Goal: Task Accomplishment & Management: Complete application form

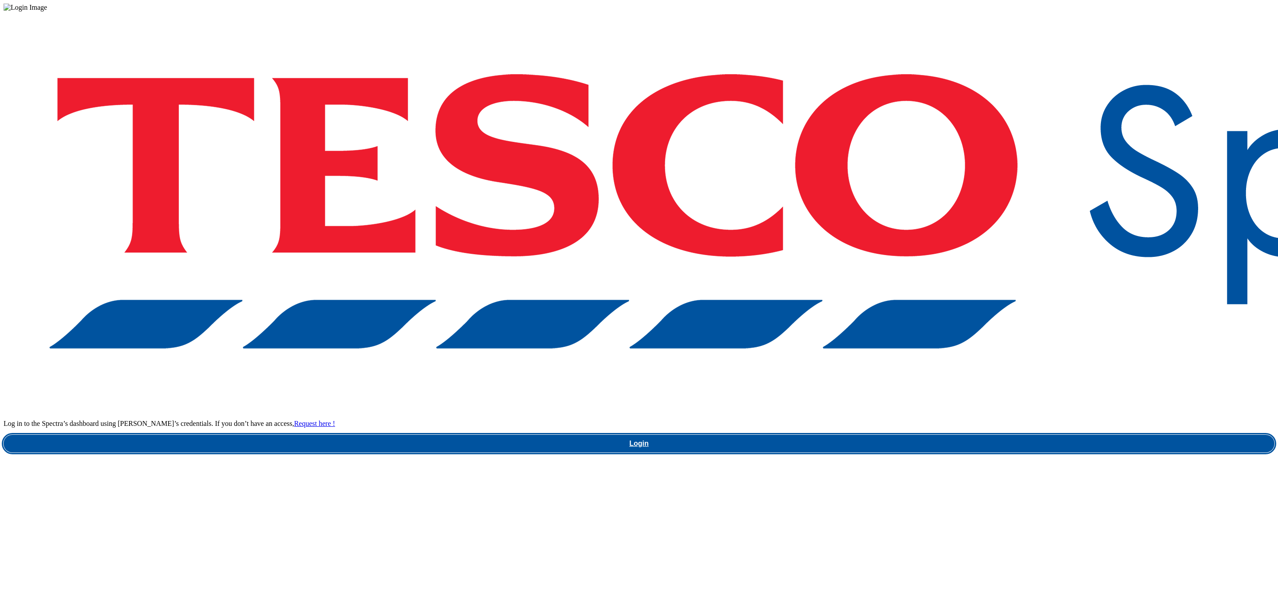
click at [991, 435] on link "Login" at bounding box center [639, 444] width 1270 height 18
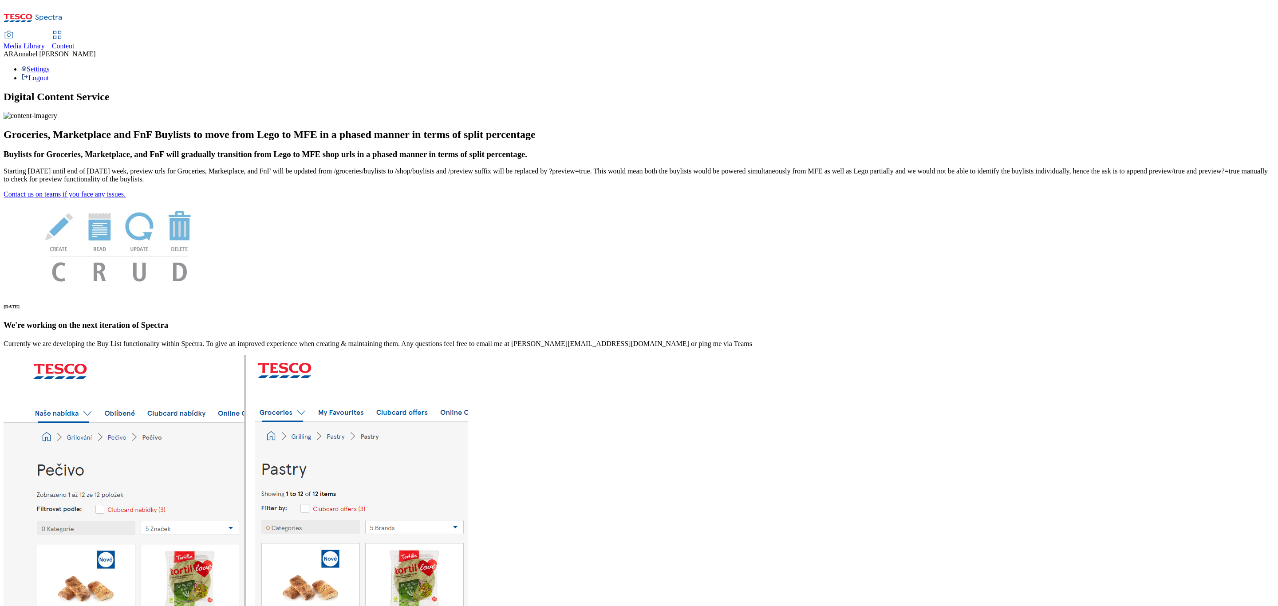
click at [233, 31] on div "Media Library Content" at bounding box center [639, 40] width 1270 height 19
click at [75, 42] on span "Content" at bounding box center [63, 46] width 23 height 8
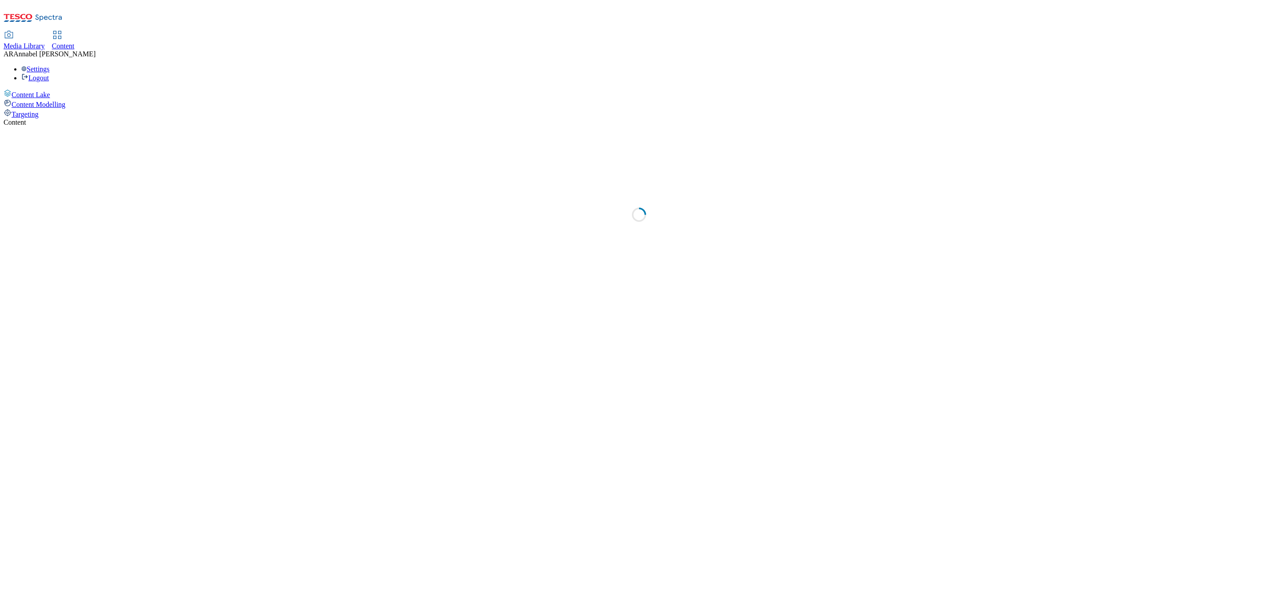
select select "ghs-[GEOGRAPHIC_DATA]"
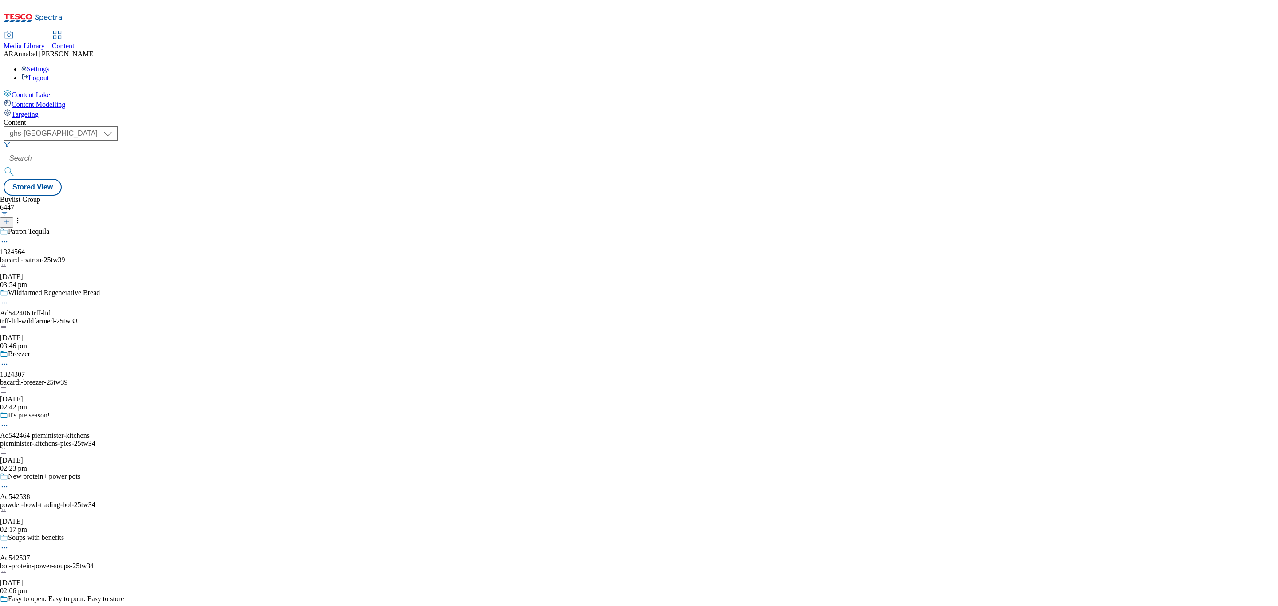
click at [10, 219] on icon at bounding box center [7, 222] width 6 height 6
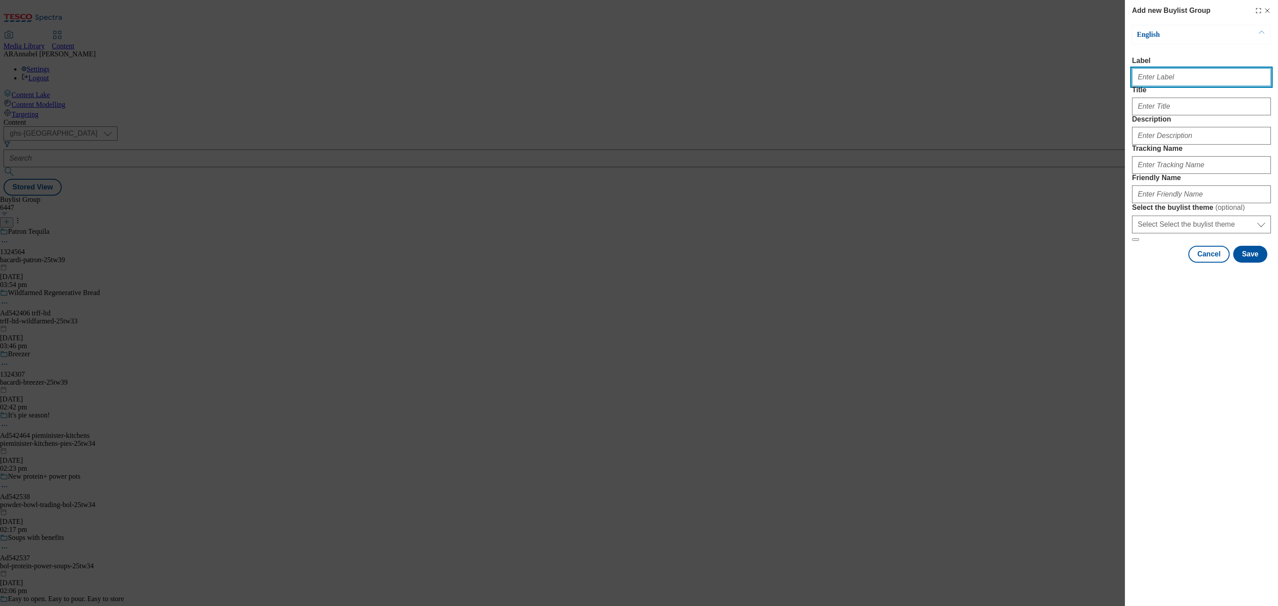
click at [1221, 79] on input "Label" at bounding box center [1201, 77] width 139 height 18
paste input "542490"
type input "ad542490"
click at [1168, 115] on input "Title" at bounding box center [1201, 107] width 139 height 18
type input "Ben & Jerry's"
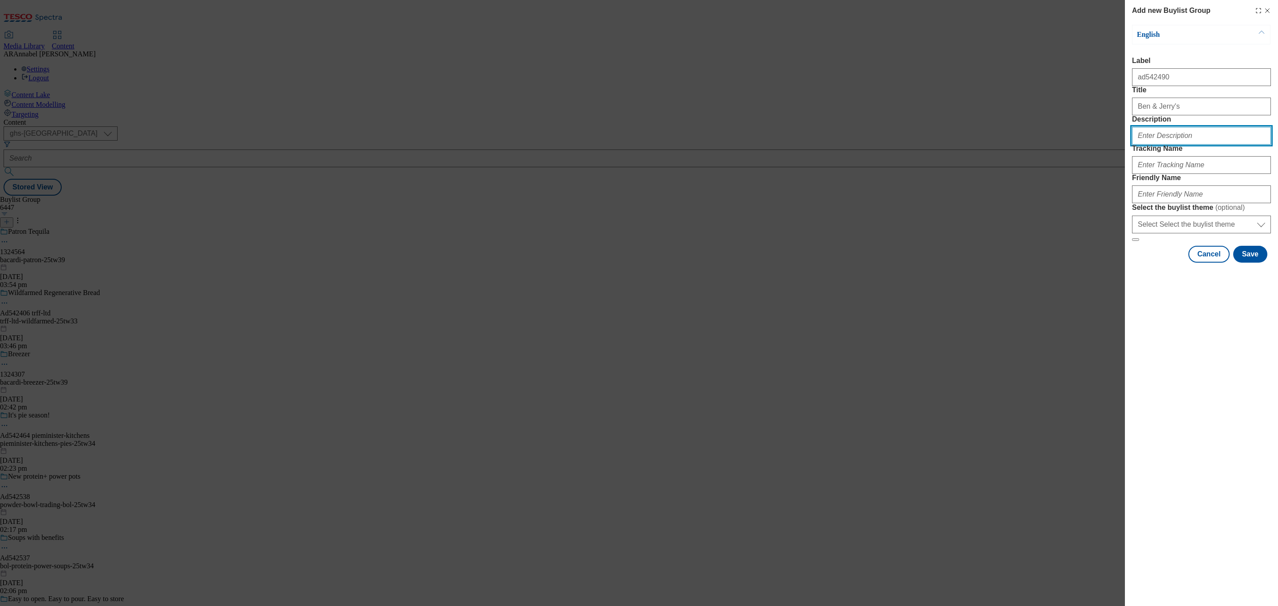
click at [1187, 145] on input "Description" at bounding box center [1201, 136] width 139 height 18
type input "UL_Ben&Jerrys"
click at [1167, 174] on input "Tracking Name" at bounding box center [1201, 165] width 139 height 18
paste input "542490"
click at [1138, 174] on input "AH_ad542490" at bounding box center [1201, 165] width 139 height 18
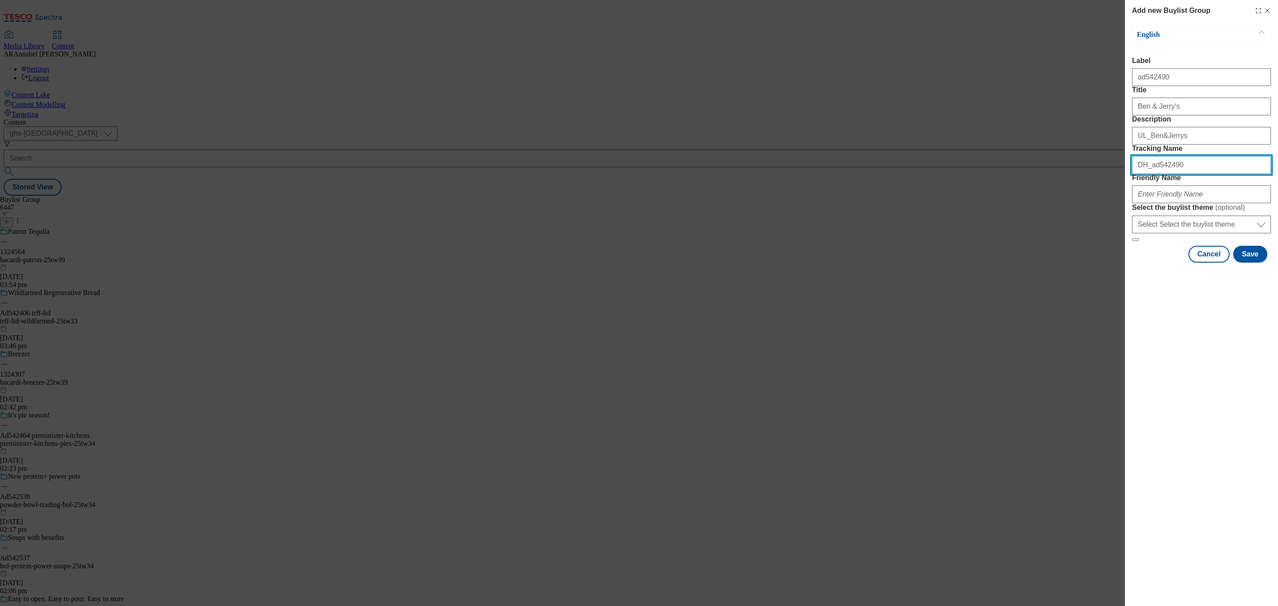
type input "DH_ad542490"
click at [1166, 203] on input "Friendly Name" at bounding box center [1201, 194] width 139 height 18
type input "ul-ben-and-jerrys"
click at [1186, 409] on div "Add new Buylist Group English Label ad542490 Title Ben & Jerry's Description UL…" at bounding box center [1201, 303] width 153 height 606
click at [1243, 263] on button "Save" at bounding box center [1250, 254] width 34 height 17
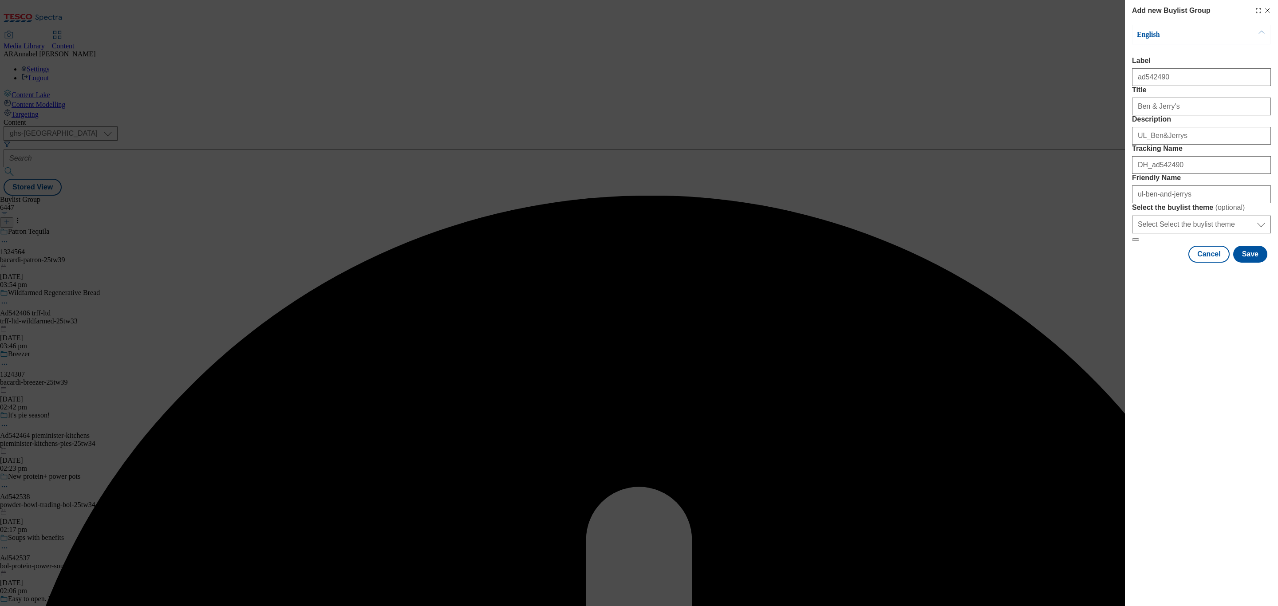
click at [1018, 292] on div "Add new Buylist Group English Label ad542490 Title Ben & Jerry's Description UL…" at bounding box center [639, 303] width 1278 height 606
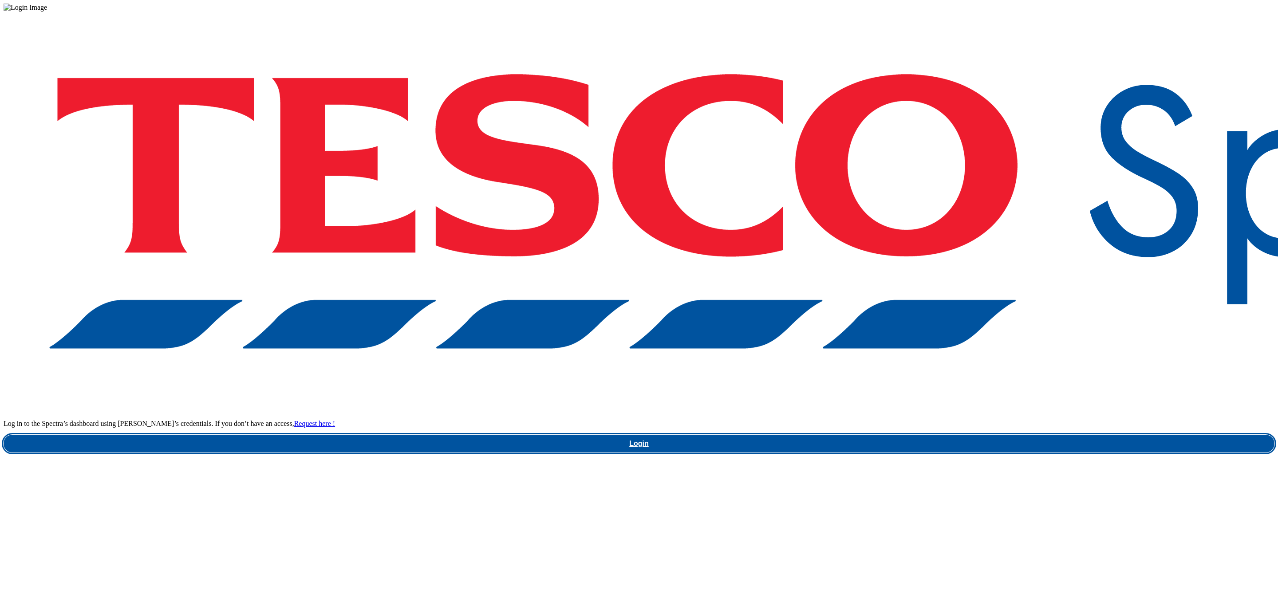
click at [953, 435] on link "Login" at bounding box center [639, 444] width 1270 height 18
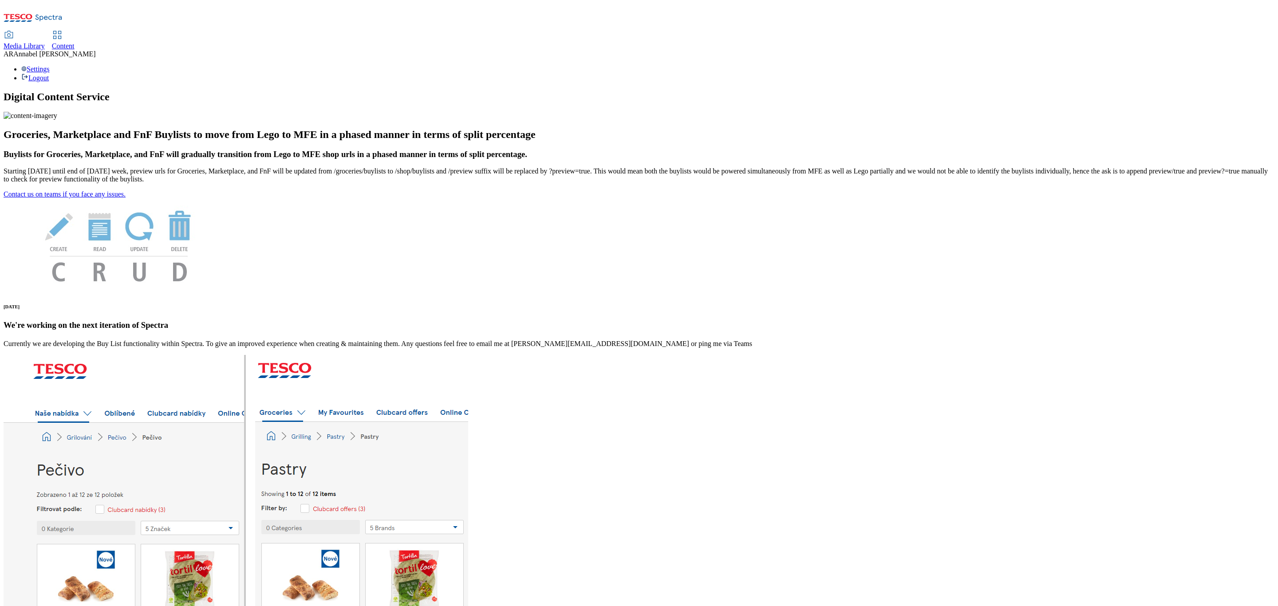
click at [75, 42] on span "Content" at bounding box center [63, 46] width 23 height 8
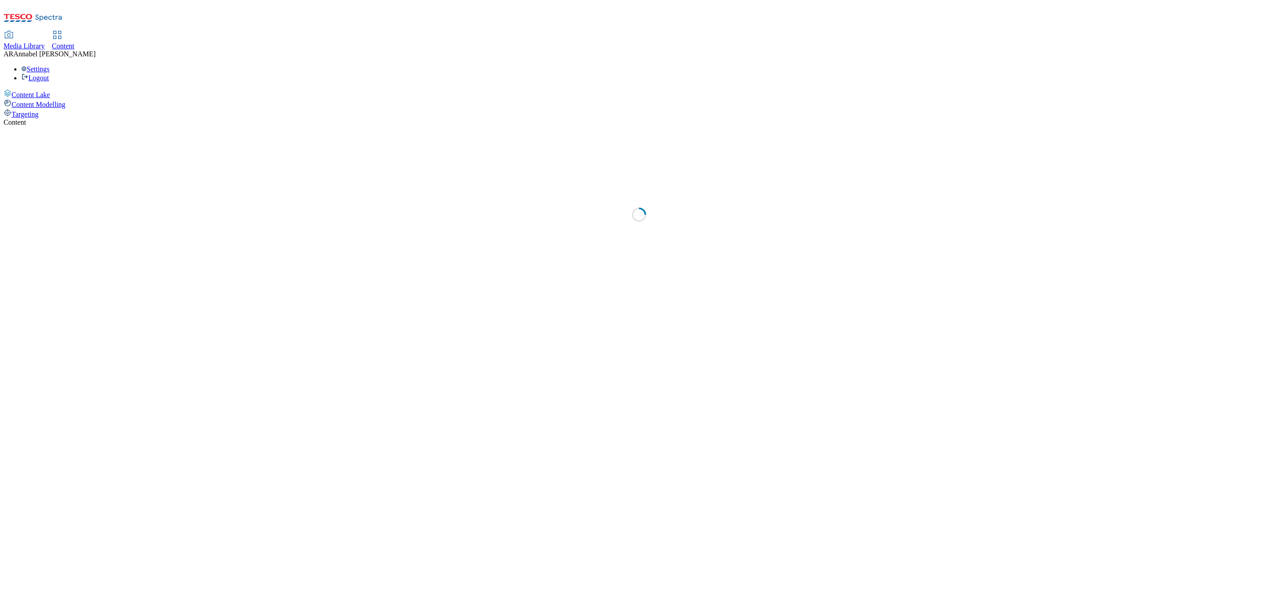
select select "ghs-[GEOGRAPHIC_DATA]"
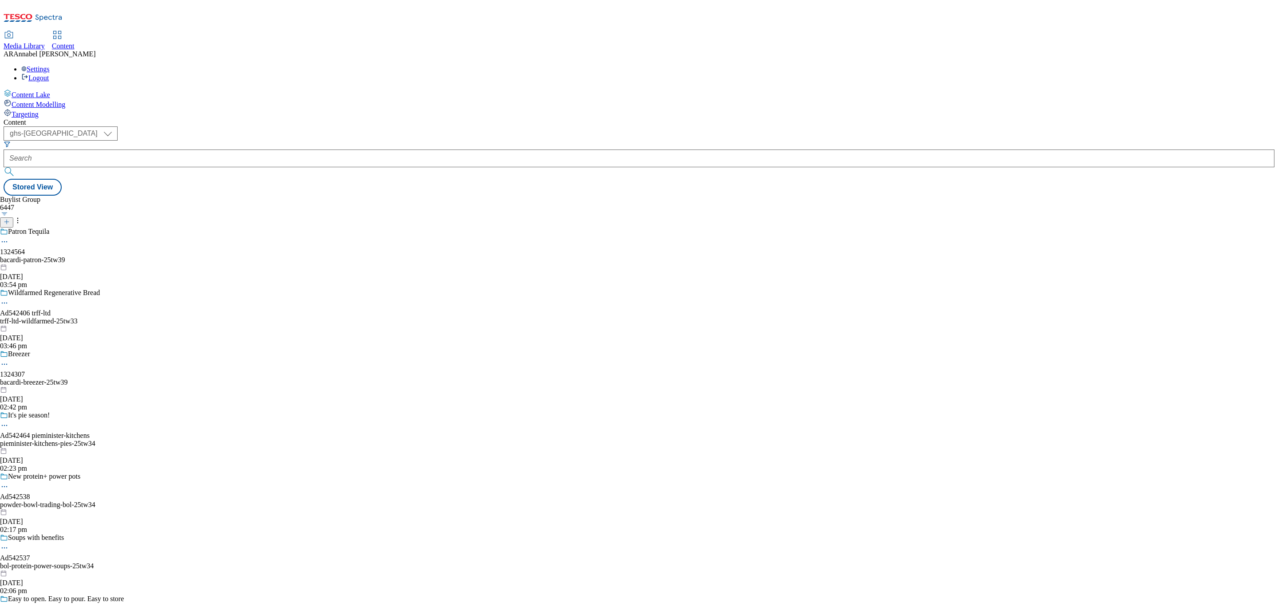
click at [10, 219] on icon at bounding box center [7, 222] width 6 height 6
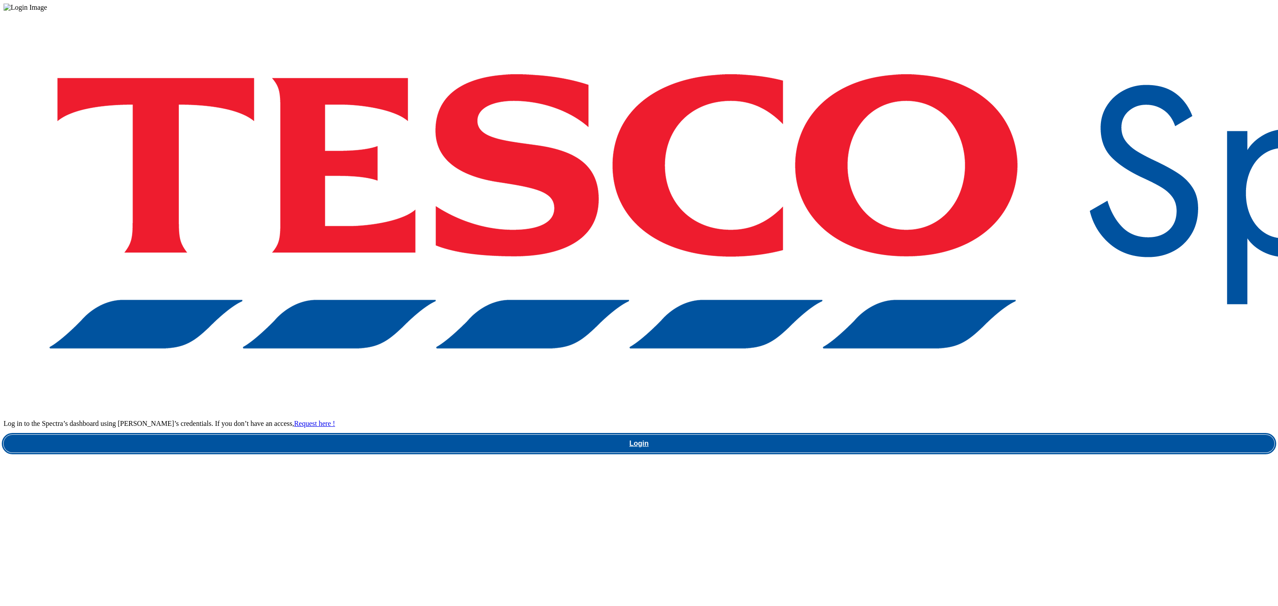
click at [956, 435] on link "Login" at bounding box center [639, 444] width 1270 height 18
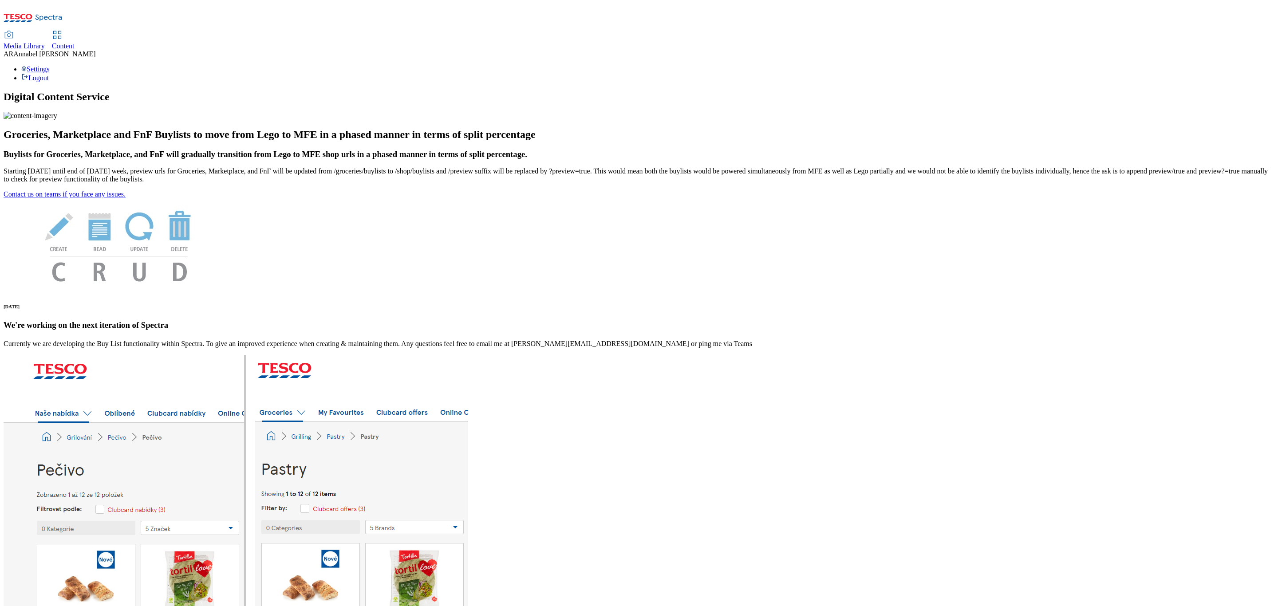
click at [75, 42] on span "Content" at bounding box center [63, 46] width 23 height 8
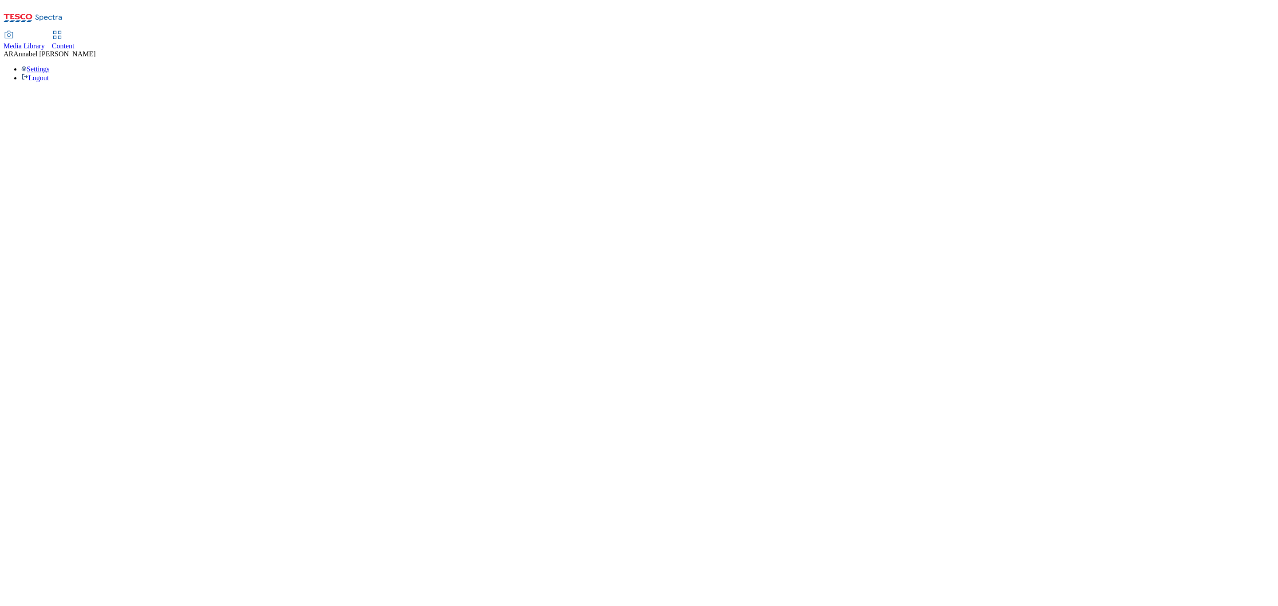
select select "ghs-[GEOGRAPHIC_DATA]"
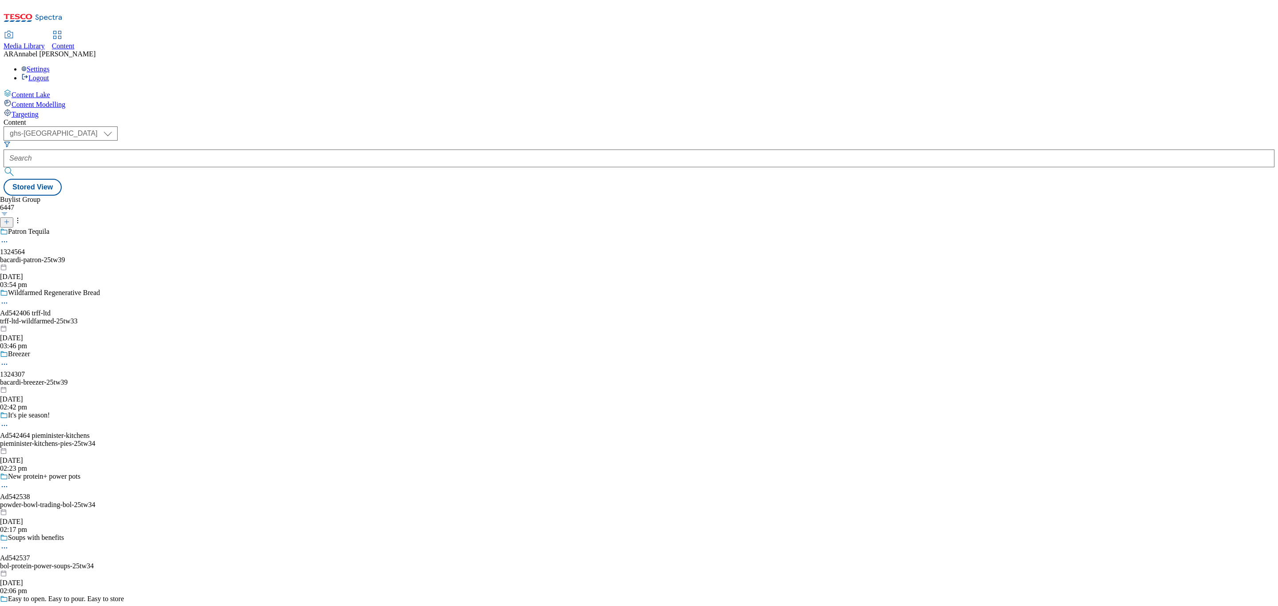
click at [10, 219] on icon at bounding box center [7, 222] width 6 height 6
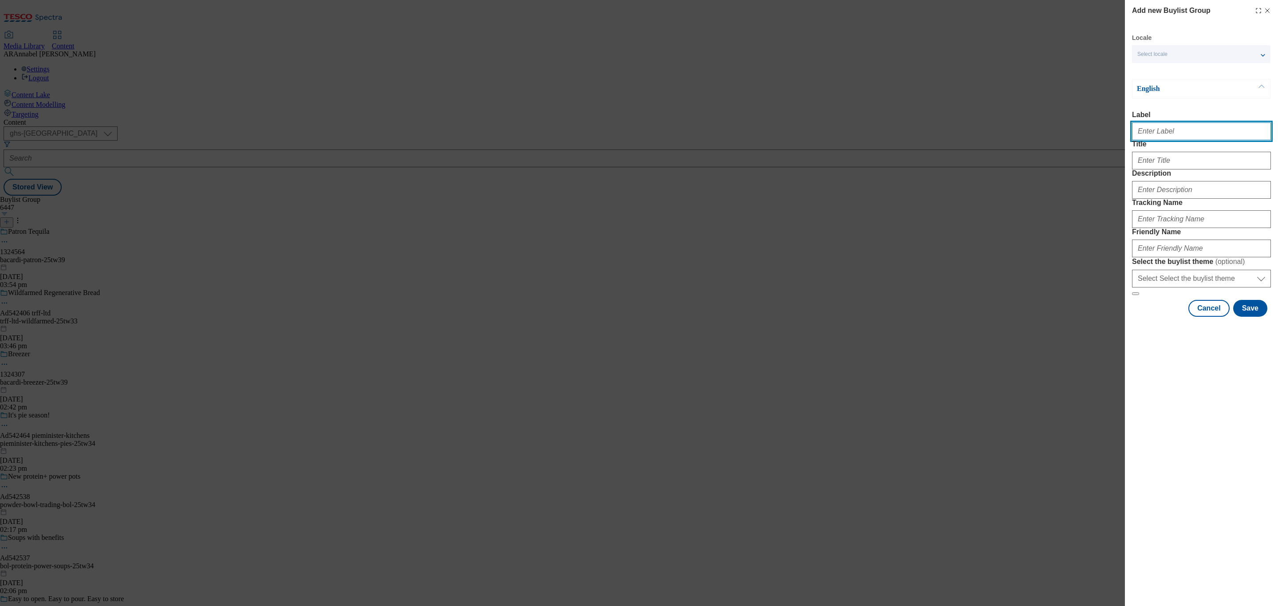
click at [1140, 135] on input "Label" at bounding box center [1201, 131] width 139 height 18
paste input "542490"
type input "ad542490"
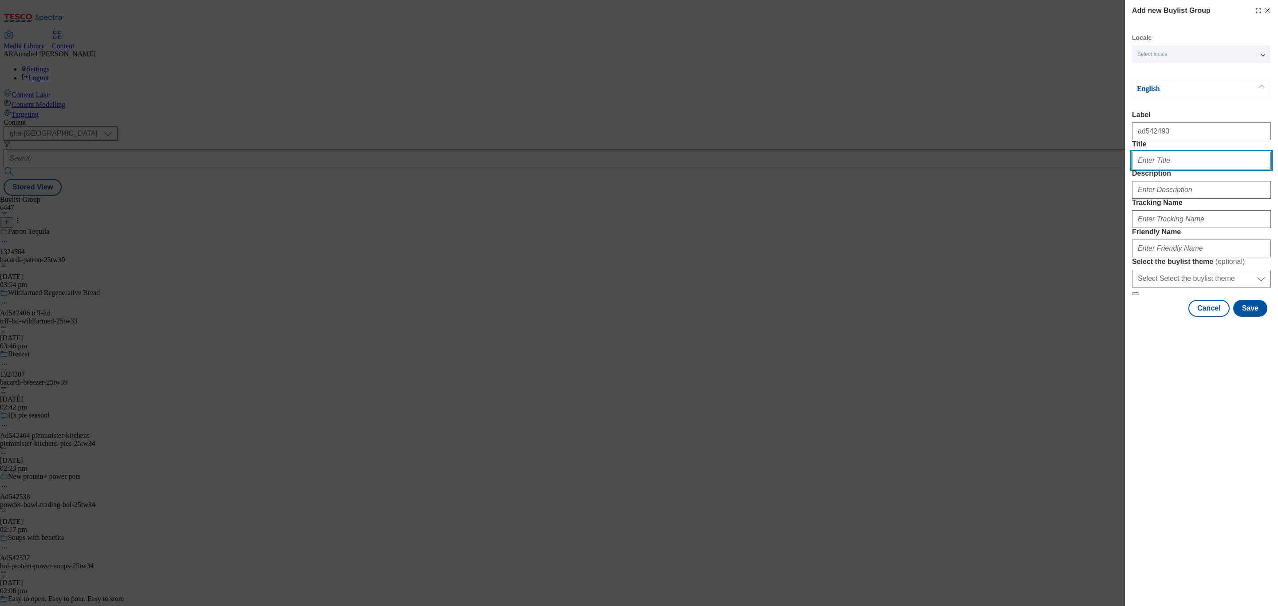
click at [1151, 169] on input "Title" at bounding box center [1201, 161] width 139 height 18
type input "Ben & Jerry's"
click at [1178, 199] on input "Description" at bounding box center [1201, 190] width 139 height 18
type input "UL_Ben&Jerrys"
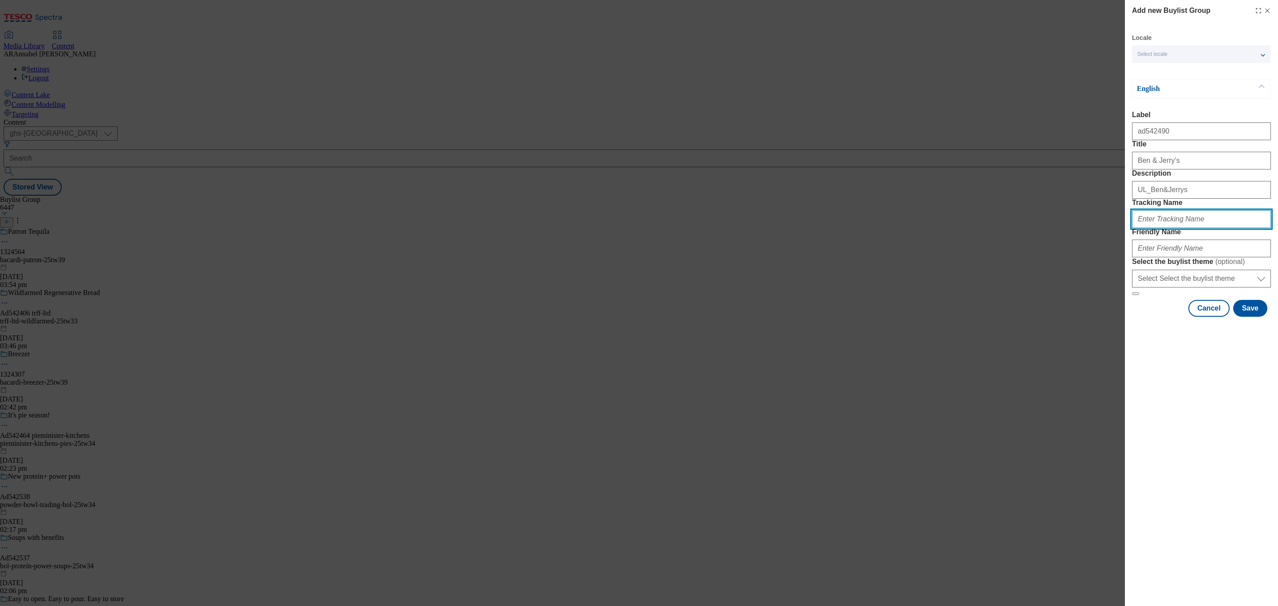
click at [1165, 228] on input "Tracking Name" at bounding box center [1201, 219] width 139 height 18
type input "A"
paste input "542490"
type input "DH_ad542490"
click at [1166, 257] on input "Friendly Name" at bounding box center [1201, 249] width 139 height 18
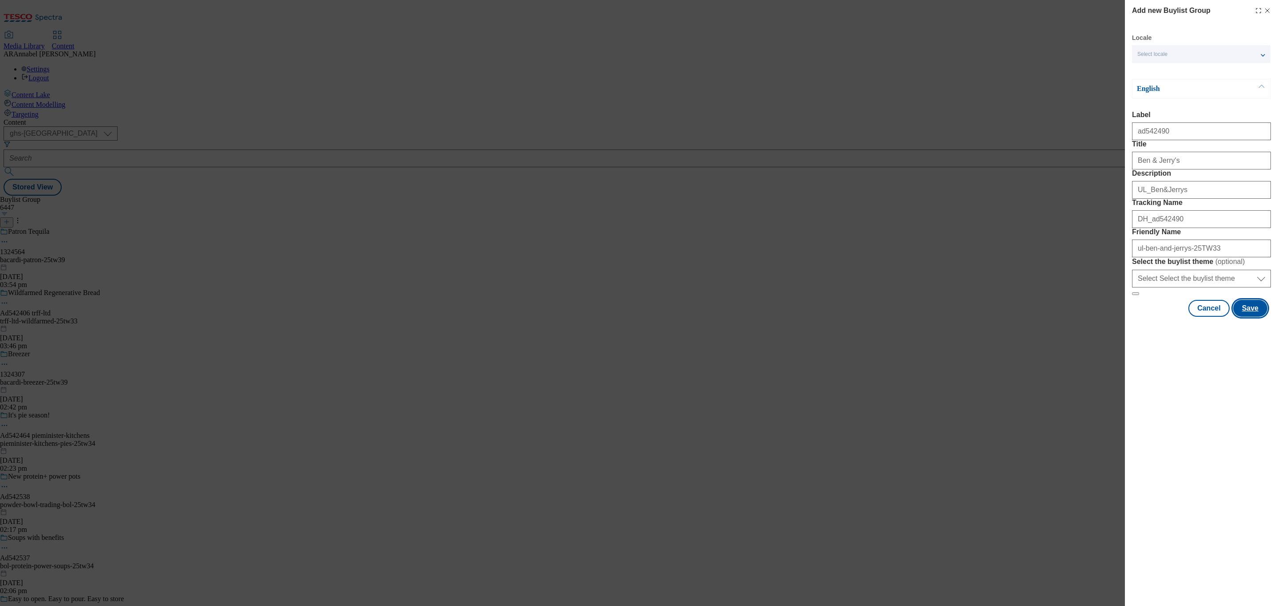
click at [1259, 317] on button "Save" at bounding box center [1250, 308] width 34 height 17
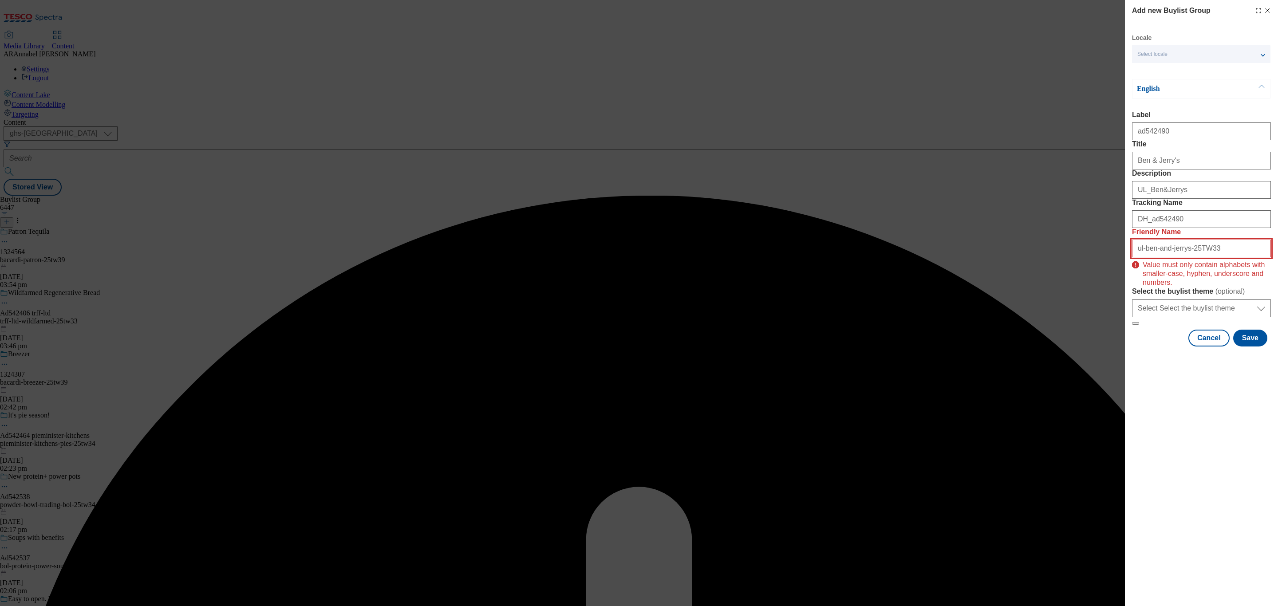
click at [1219, 257] on input "ul-ben-and-jerrys-25TW33" at bounding box center [1201, 249] width 139 height 18
click at [1199, 257] on input "ul-ben-and-jerrys-25TW33" at bounding box center [1201, 249] width 139 height 18
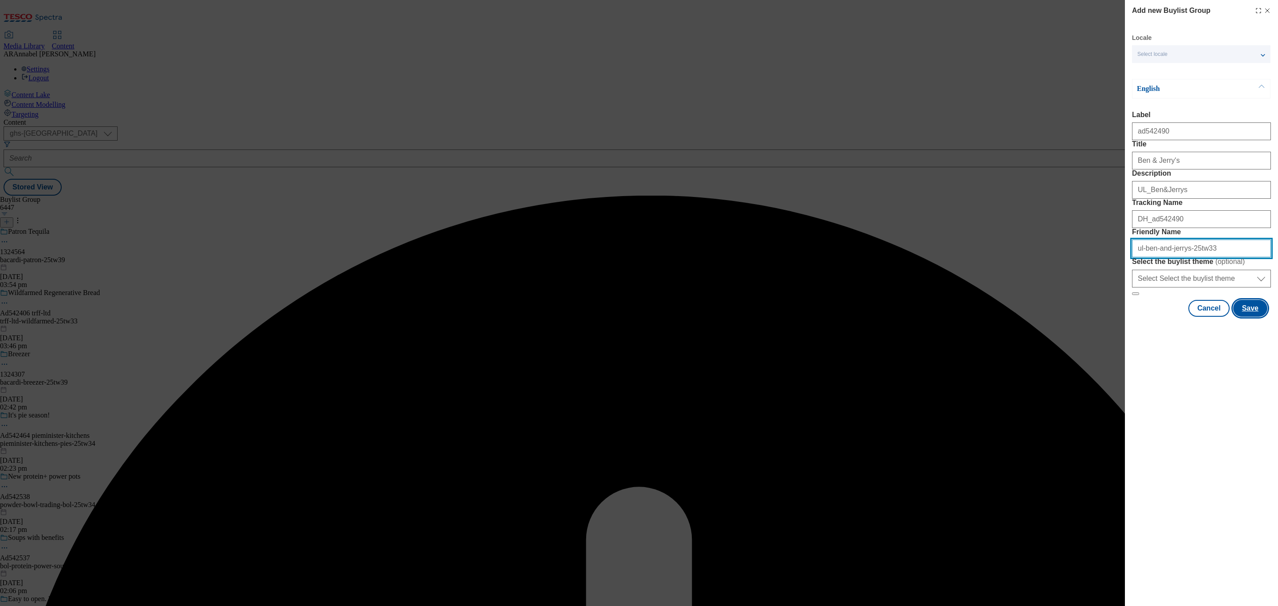
type input "ul-ben-and-jerrys-25tw33"
click at [1241, 317] on button "Save" at bounding box center [1250, 308] width 34 height 17
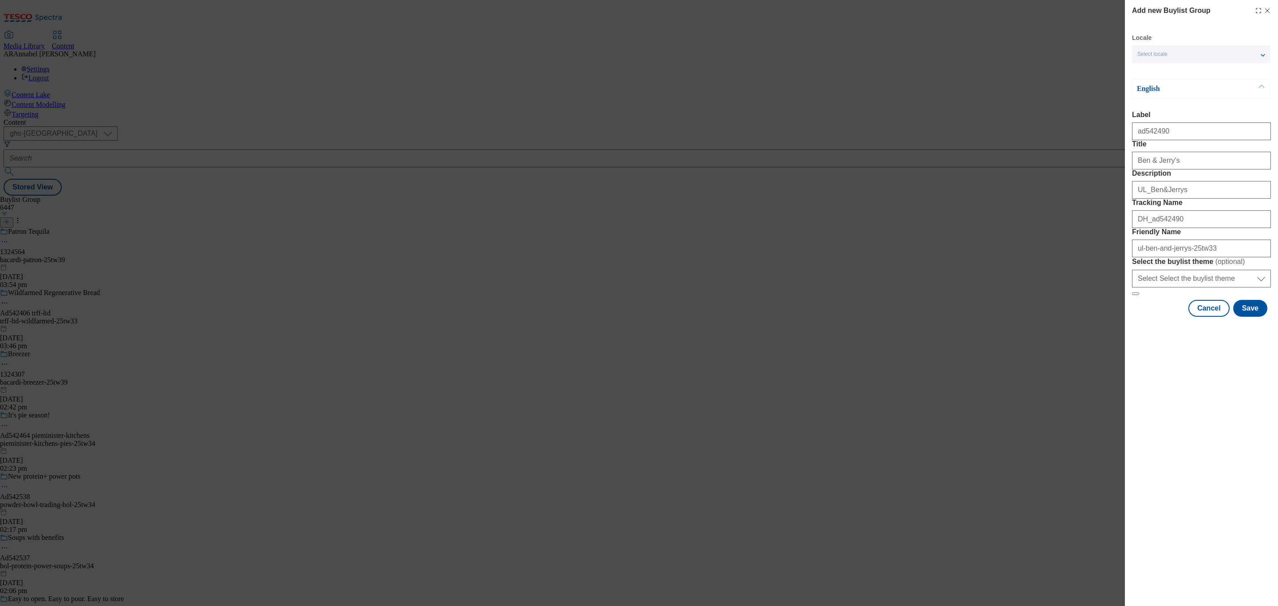
click at [1202, 190] on form "Label ad542490 Title Ben & Jerry's Description UL_Ben&Jerrys Tracking Name DH_a…" at bounding box center [1201, 203] width 139 height 185
click at [1205, 169] on input "Ben & Jerry's" at bounding box center [1201, 161] width 139 height 18
type input "Ben & Jerry's"
click at [1251, 317] on button "Save" at bounding box center [1250, 308] width 34 height 17
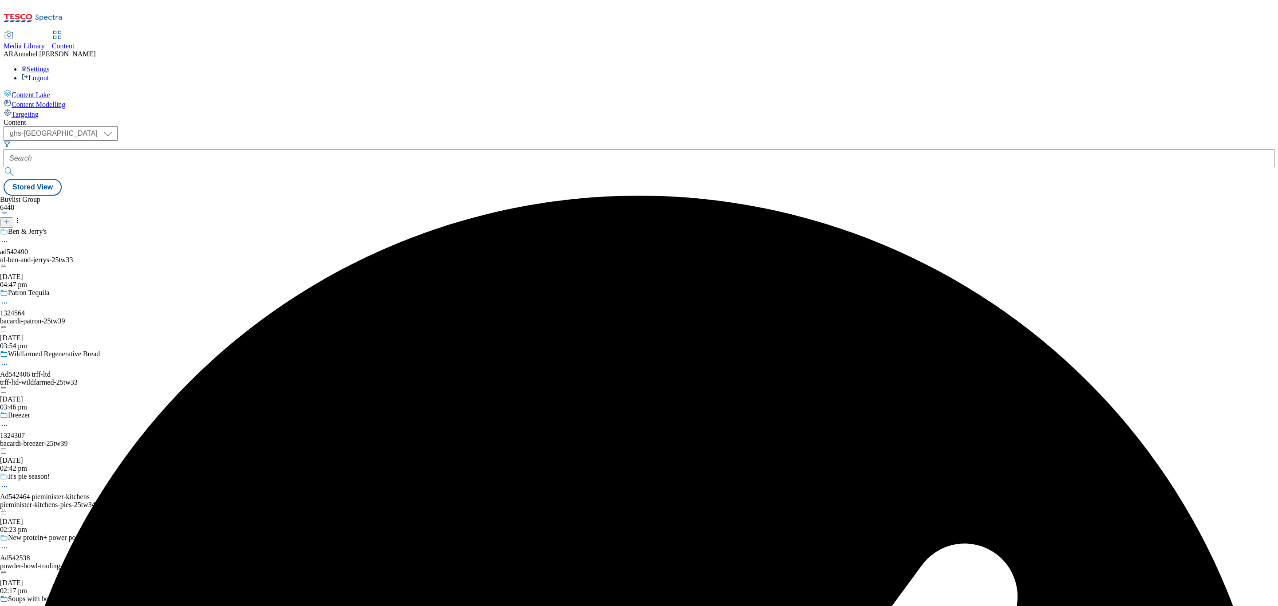
click at [124, 256] on div "ul-ben-and-jerrys-25tw33" at bounding box center [62, 260] width 124 height 8
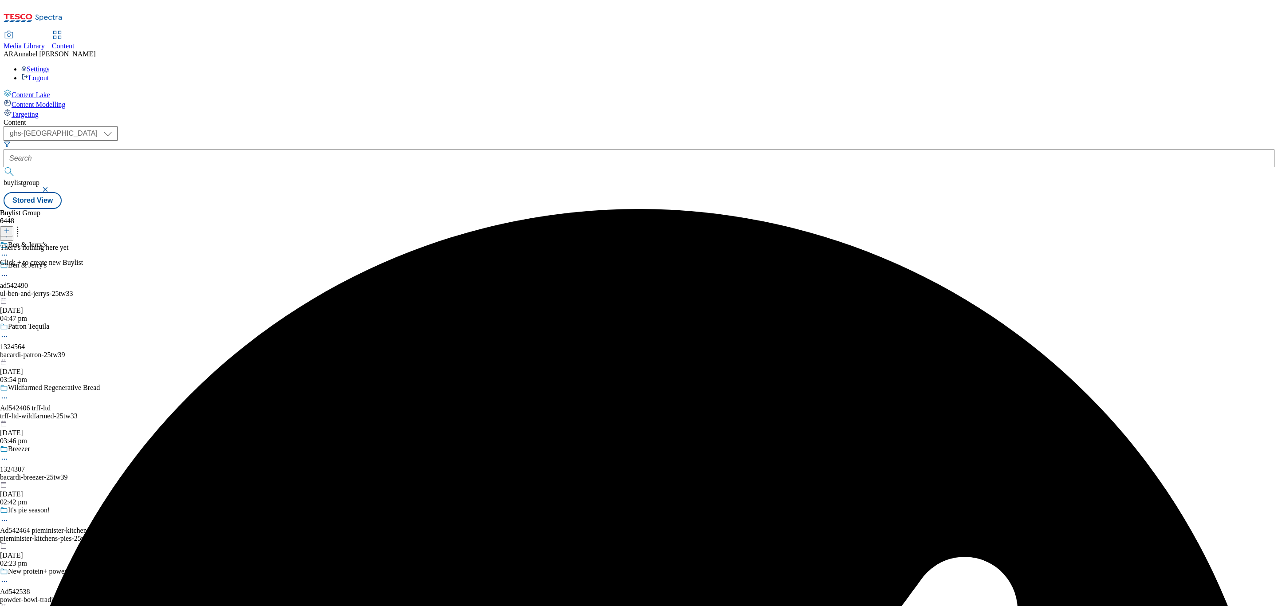
click at [10, 228] on icon at bounding box center [7, 231] width 6 height 6
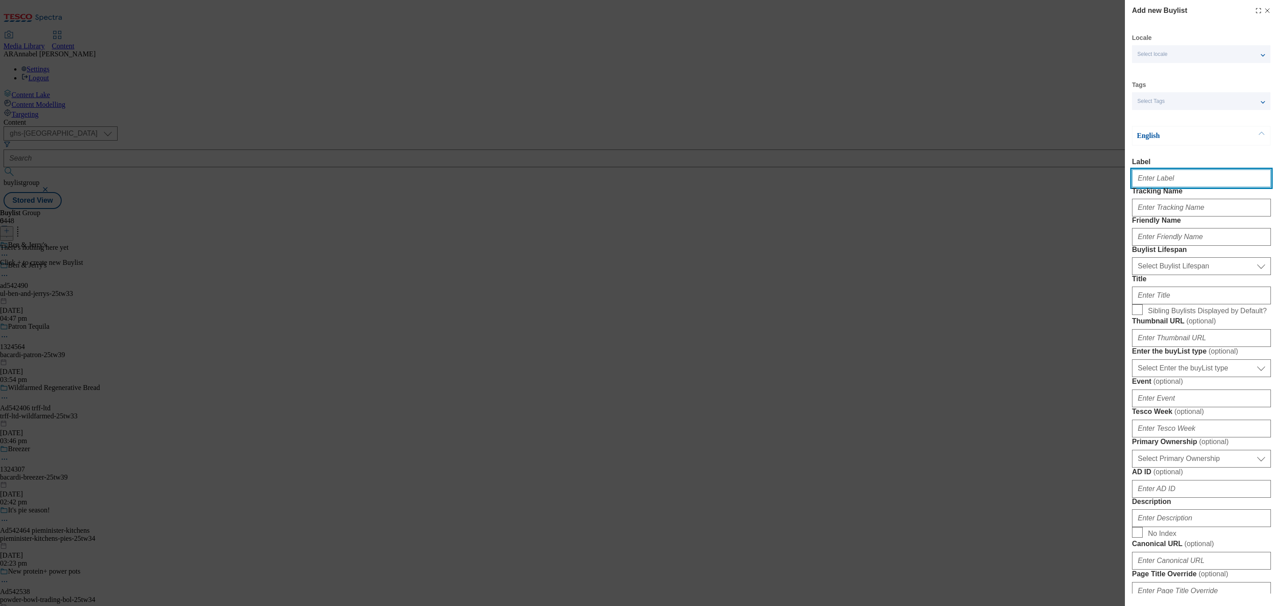
click at [1169, 184] on input "Label" at bounding box center [1201, 178] width 139 height 18
paste input "542490"
type input "ad542490"
click at [1159, 216] on input "Tracking Name" at bounding box center [1201, 208] width 139 height 18
paste input "542490"
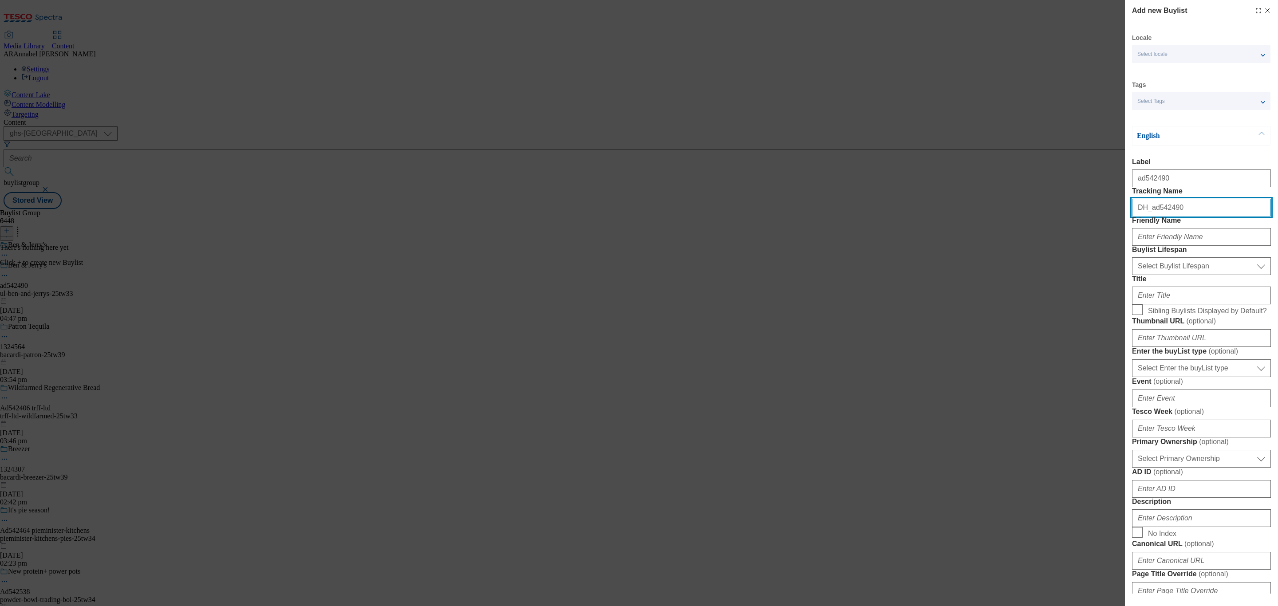
type input "DH_ad542490"
click at [1175, 246] on input "Friendly Name" at bounding box center [1201, 237] width 139 height 18
click at [1201, 246] on input "ul-be" at bounding box center [1201, 237] width 139 height 18
type input "ul-ben-aand-jerrys-25tw33"
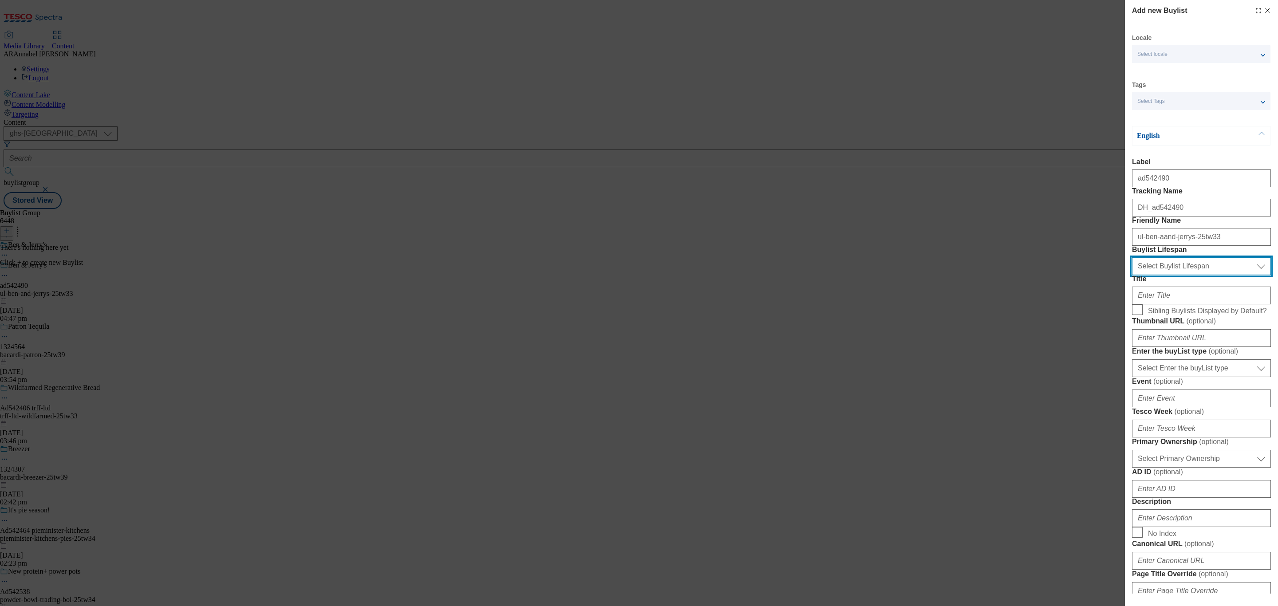
click at [1198, 275] on select "Select Buylist Lifespan evergreen seasonal tactical" at bounding box center [1201, 266] width 139 height 18
select select "tactical"
click at [1132, 275] on select "Select Buylist Lifespan evergreen seasonal tactical" at bounding box center [1201, 266] width 139 height 18
click at [1160, 304] on input "Title" at bounding box center [1201, 296] width 139 height 18
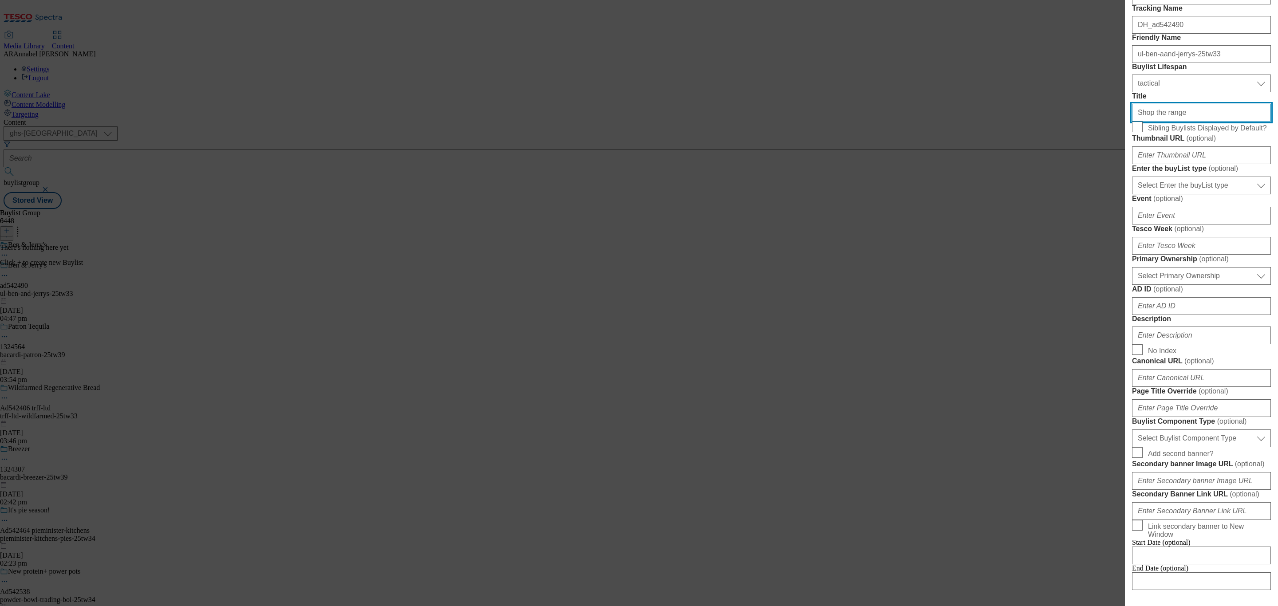
scroll to position [266, 0]
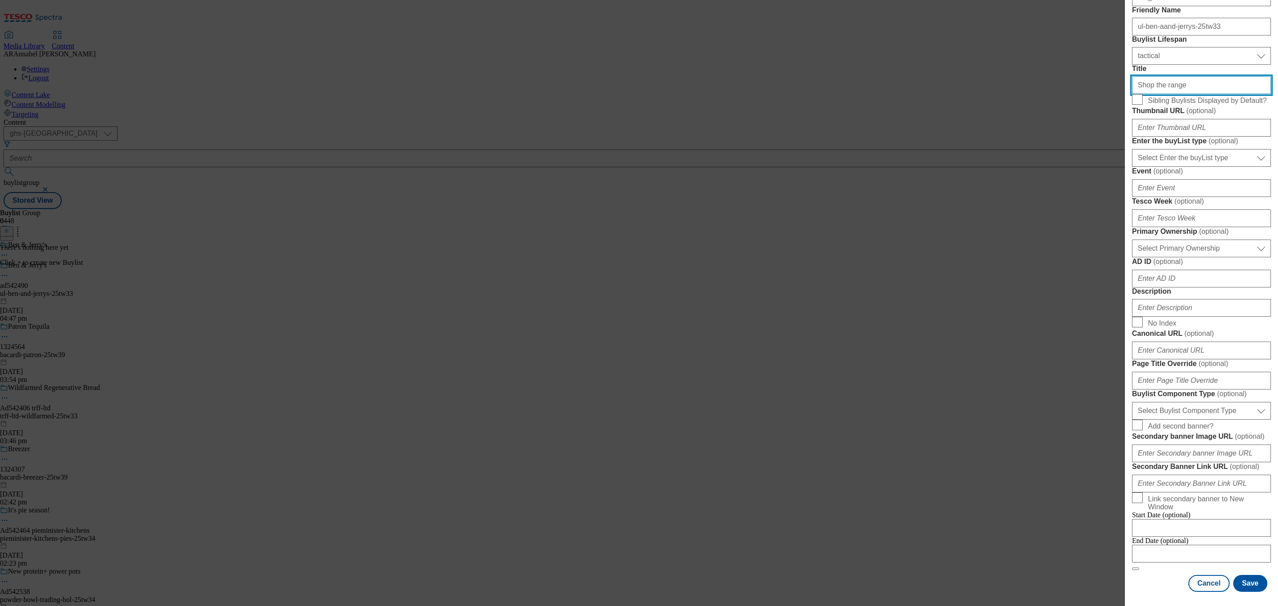
type input "Shop the range"
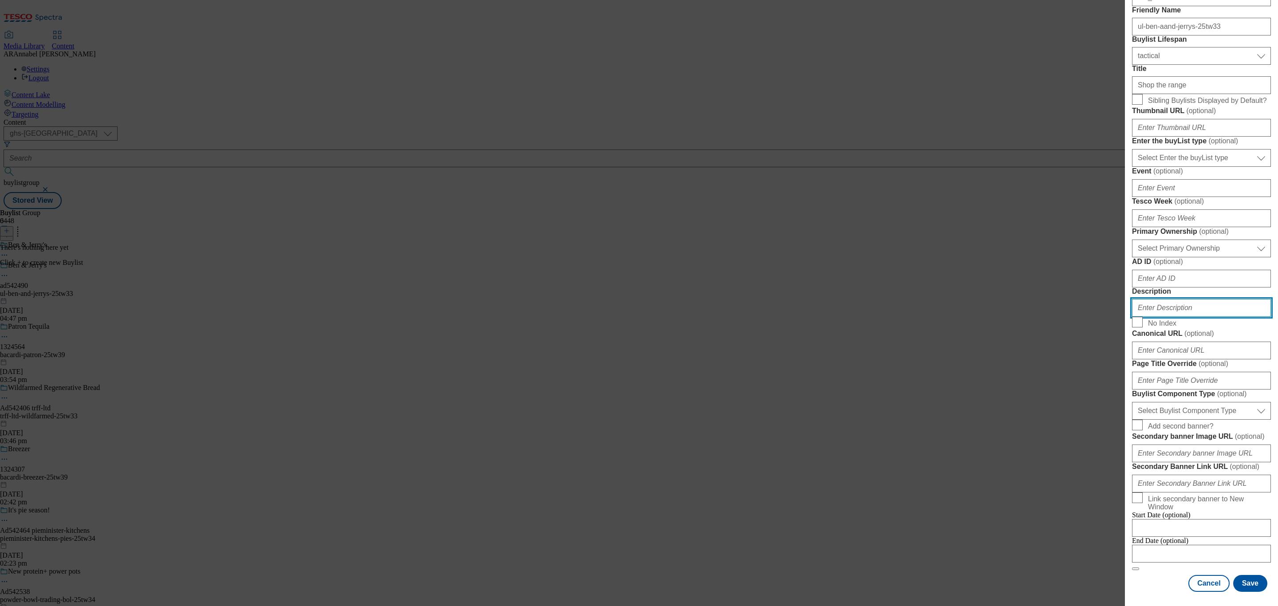
click at [1182, 317] on input "Description" at bounding box center [1201, 308] width 139 height 18
type input "u"
type input "UL_Ben&Jerrys"
click at [1240, 560] on form "Label ad542490 Tracking Name DH_ad542490 Friendly Name ul-ben-aand-jerrys-25tw3…" at bounding box center [1201, 259] width 139 height 623
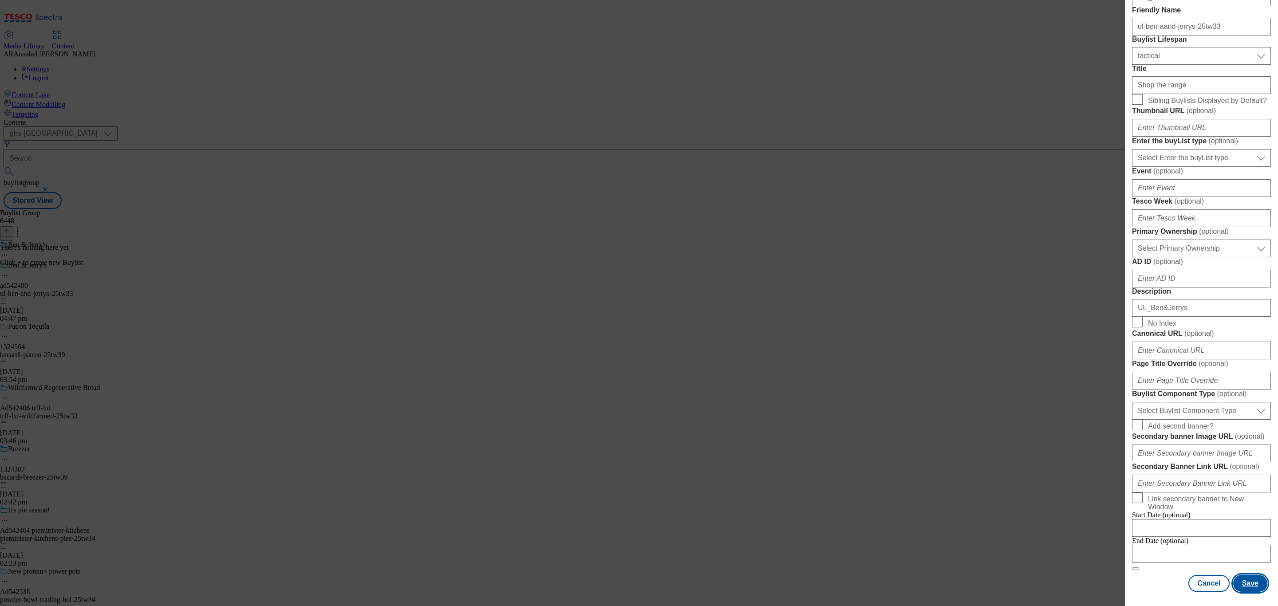
click at [1240, 575] on button "Save" at bounding box center [1250, 583] width 34 height 17
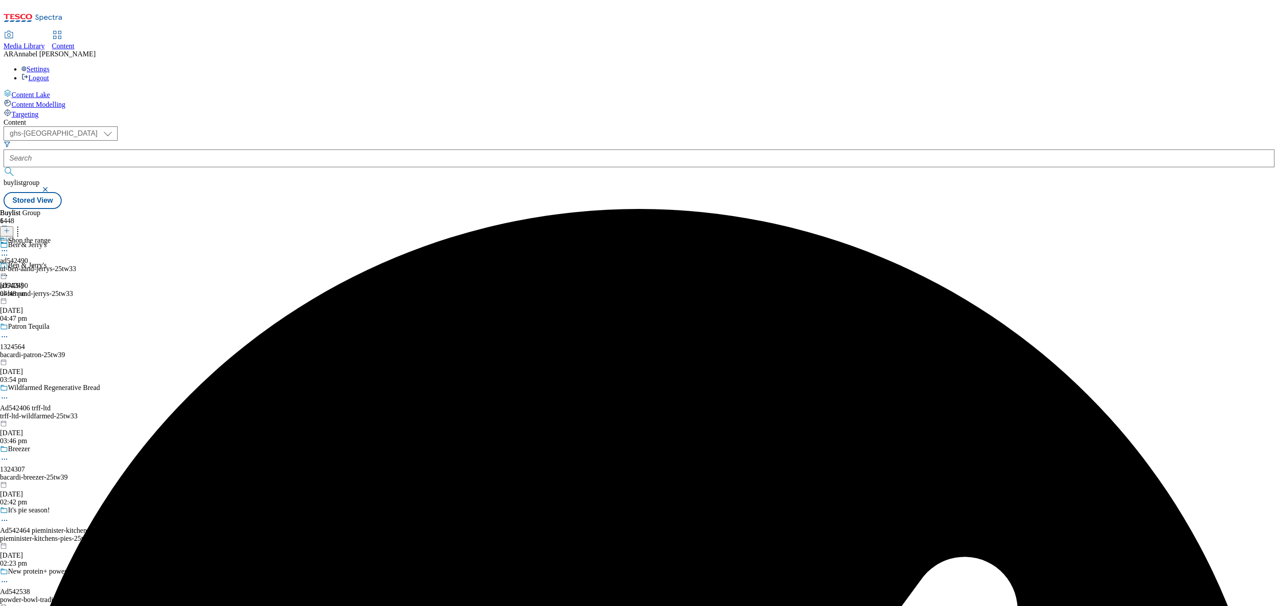
click at [76, 265] on div "ul-ben-aand-jerrys-25tw33" at bounding box center [38, 269] width 76 height 8
click at [10, 228] on icon at bounding box center [7, 231] width 6 height 6
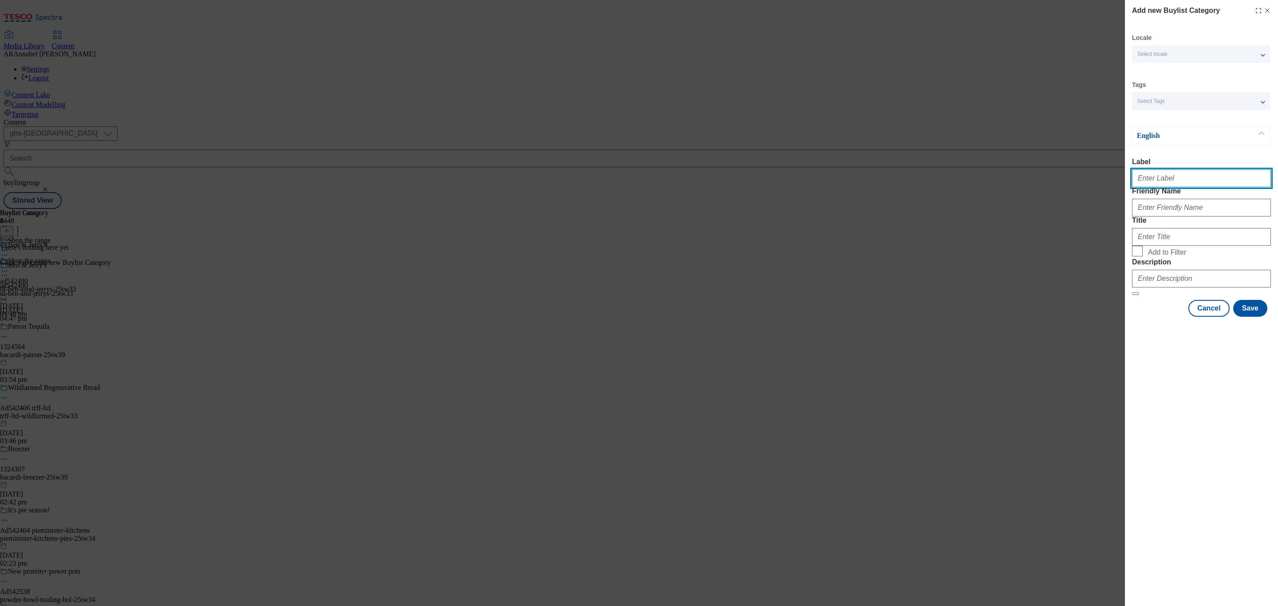
click at [1191, 181] on input "Label" at bounding box center [1201, 178] width 139 height 18
paste input "542490"
type input "ad542490"
click at [1173, 216] on input "Friendly Name" at bounding box center [1201, 208] width 139 height 18
type input "ul=ben-and=jerrys=25tw33"
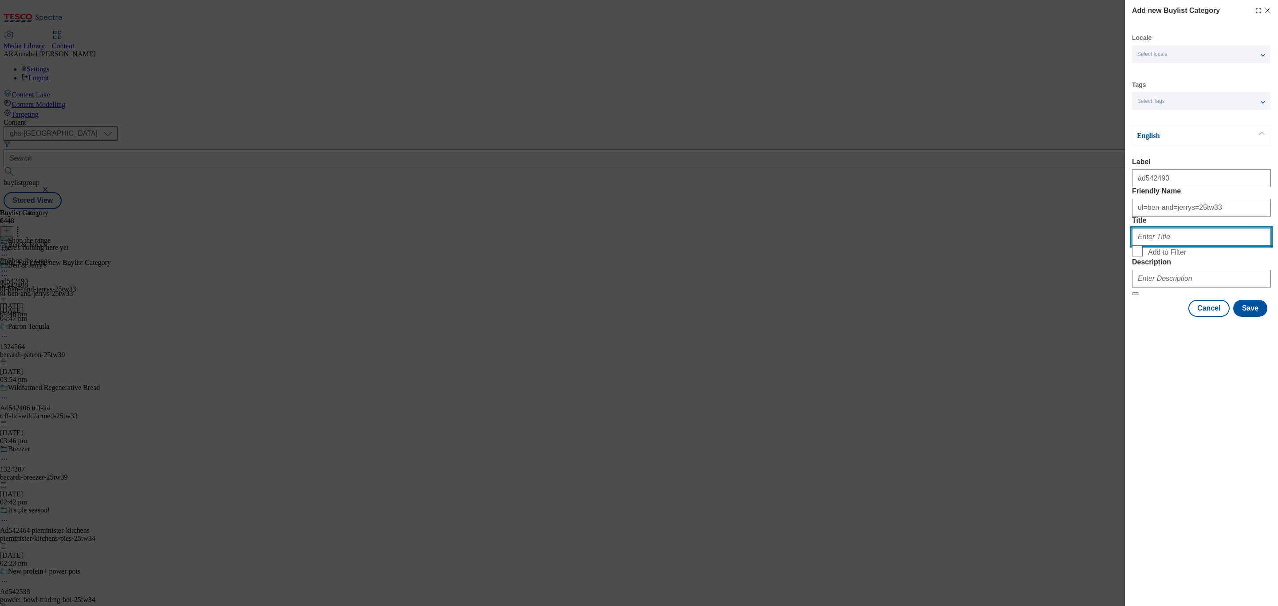
click at [1172, 246] on input "Title" at bounding box center [1201, 237] width 139 height 18
type input "Shop the range"
click at [1186, 287] on input "Description" at bounding box center [1201, 279] width 139 height 18
type input "UL_Ben&Jerrys"
click at [1246, 317] on button "Save" at bounding box center [1250, 308] width 34 height 17
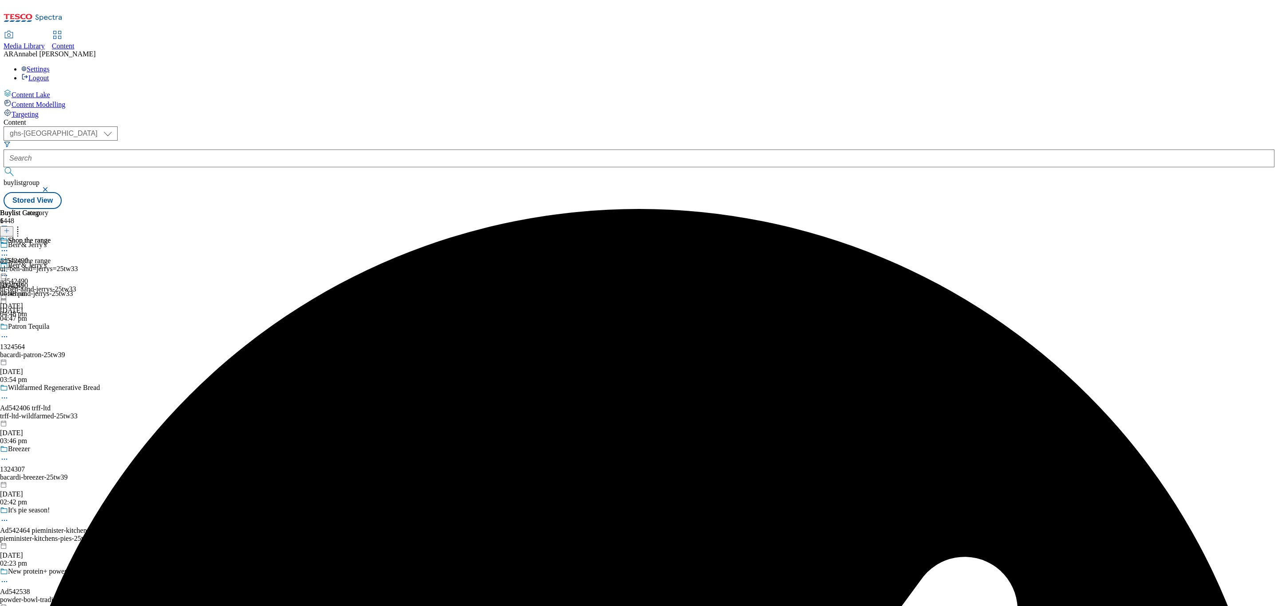
click at [78, 265] on div "ul=ben-and=jerrys=25tw33" at bounding box center [39, 269] width 78 height 8
click at [10, 228] on icon at bounding box center [7, 231] width 6 height 6
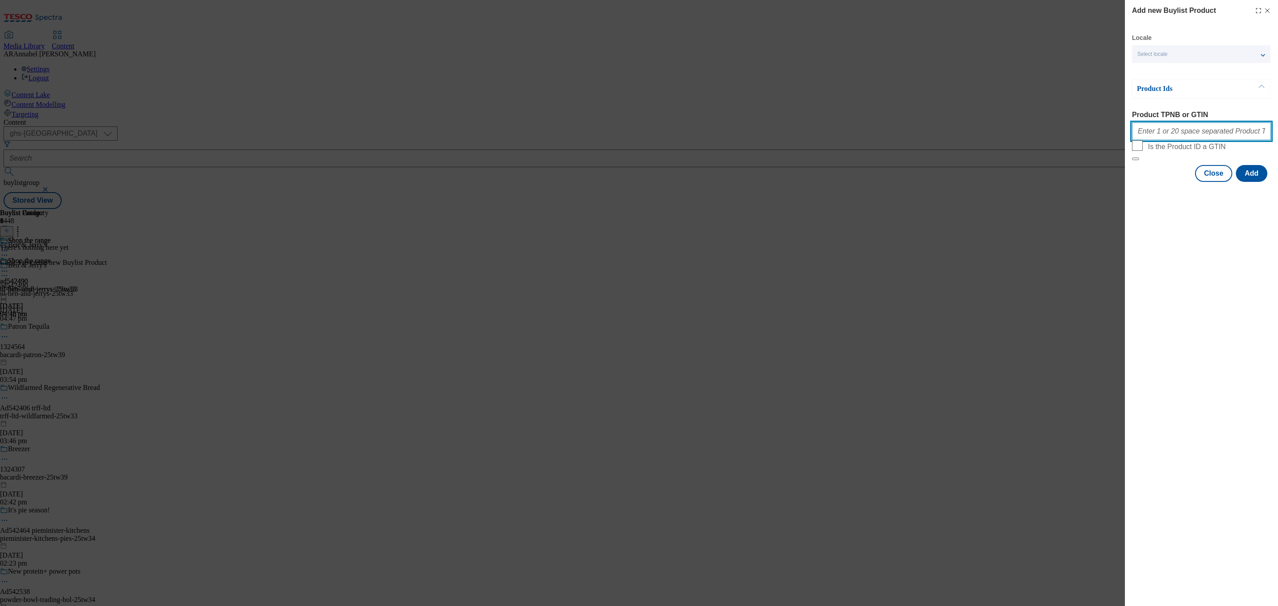
click at [1186, 133] on input "Product TPNB or GTIN" at bounding box center [1201, 131] width 139 height 18
paste input "Search banner conquesting"
drag, startPoint x: 1168, startPoint y: 132, endPoint x: 1105, endPoint y: 142, distance: 63.3
click at [1058, 125] on div "Add new Buylist Product Locale Select locale English Welsh Product Ids Product …" at bounding box center [639, 303] width 1278 height 606
paste input ""89980229 88504261 96092417 91782260 87589564 91069045 92758023 87794580 936692…"
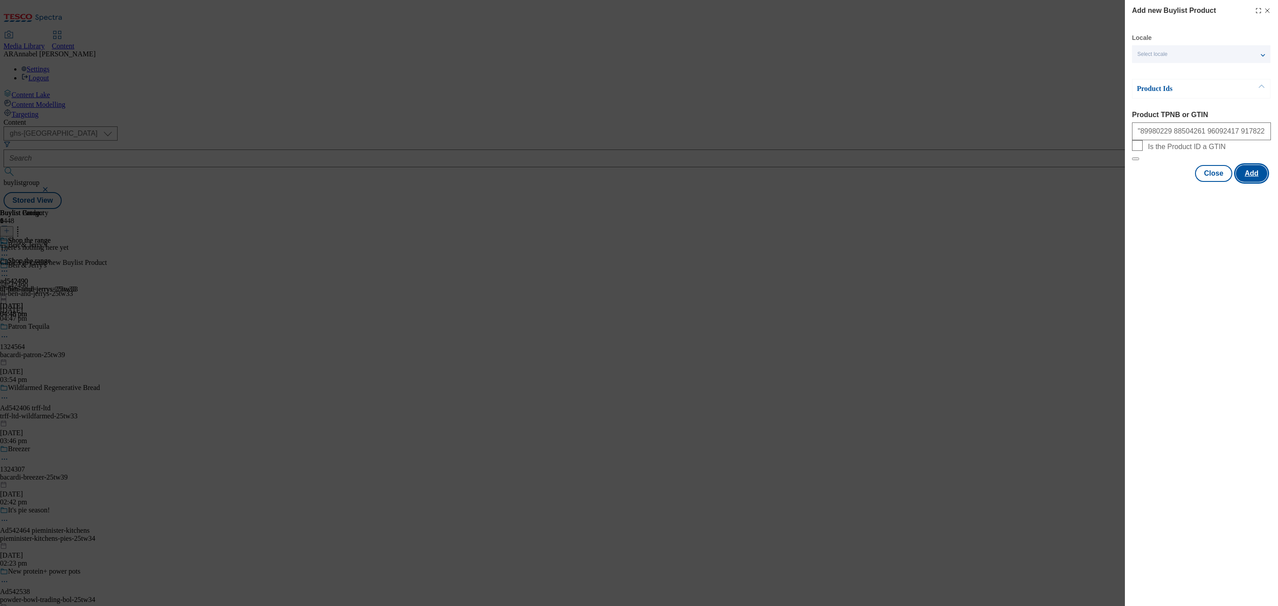
click at [1254, 182] on button "Add" at bounding box center [1250, 173] width 31 height 17
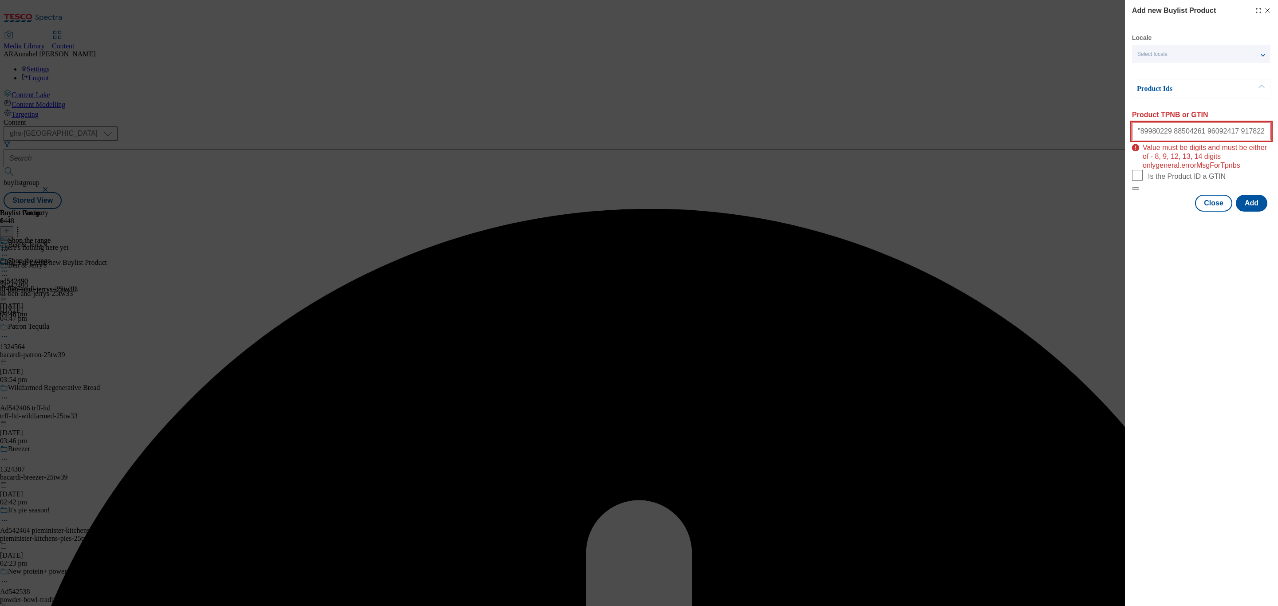
click at [1231, 140] on input ""89980229 88504261 96092417 91782260 87589564 91069045 92758023 87794580 936692…" at bounding box center [1201, 131] width 139 height 18
drag, startPoint x: 1250, startPoint y: 133, endPoint x: 1275, endPoint y: 134, distance: 24.8
click at [1277, 138] on div "Add new Buylist Product Locale Select locale English Welsh Product Ids Product …" at bounding box center [1201, 106] width 153 height 213
click at [1266, 134] on input ""89980229 88504261 96092417 91782260 87589564 91069045 92758023 87794580 936692…" at bounding box center [1201, 131] width 139 height 18
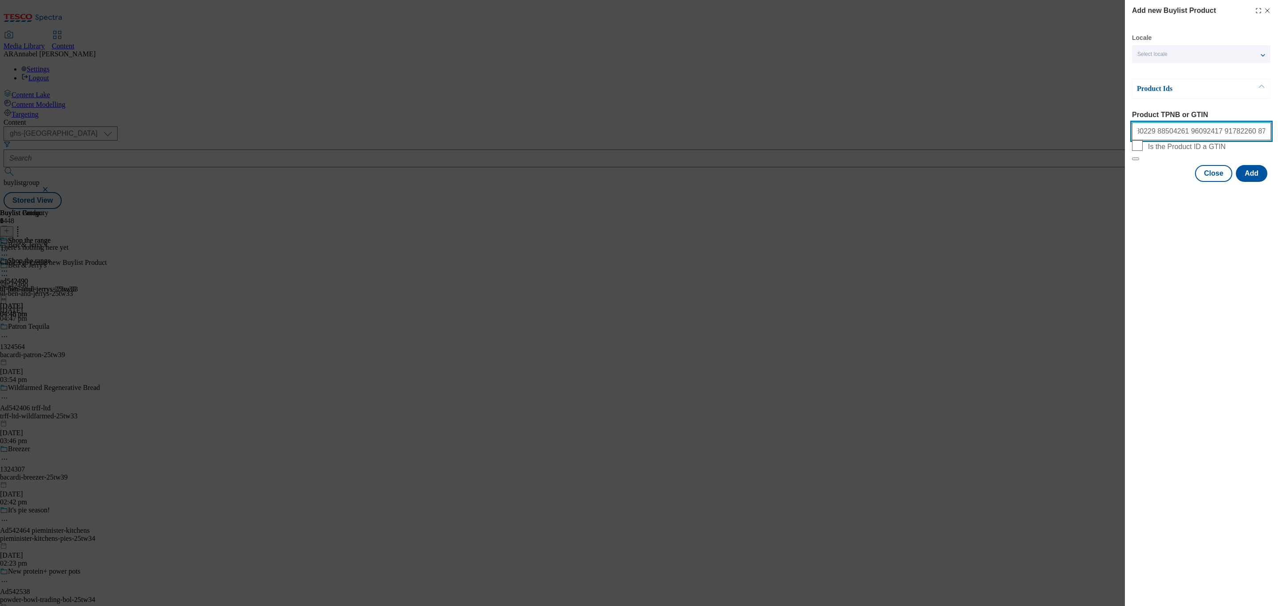
scroll to position [0, 0]
click at [1140, 132] on input ""89980229 88504261 96092417 91782260 87589564 91069045 92758023 87794580 936692…" at bounding box center [1201, 131] width 139 height 18
type input "89980229 88504261 96092417 91782260 87589564 91069045 92758023 87794580 9366929…"
click at [1156, 243] on div "Add new Buylist Product Locale Select locale English Welsh Product Ids Product …" at bounding box center [1201, 303] width 153 height 606
click at [1245, 182] on button "Add" at bounding box center [1250, 173] width 31 height 17
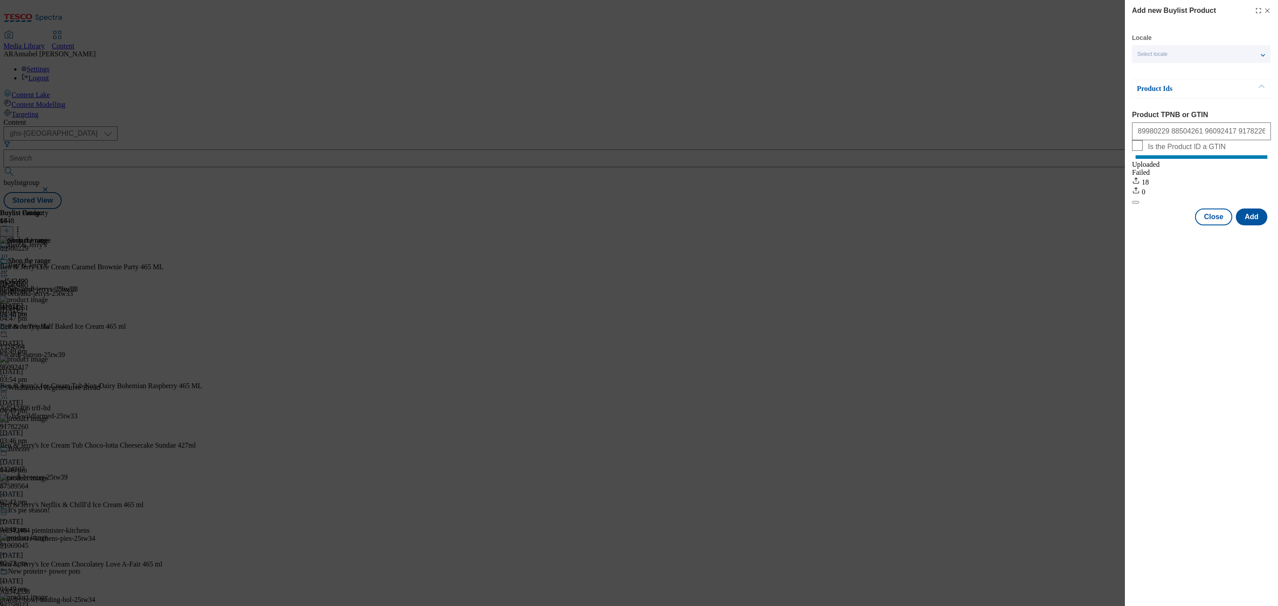
click at [1269, 11] on icon "Modal" at bounding box center [1266, 10] width 7 height 7
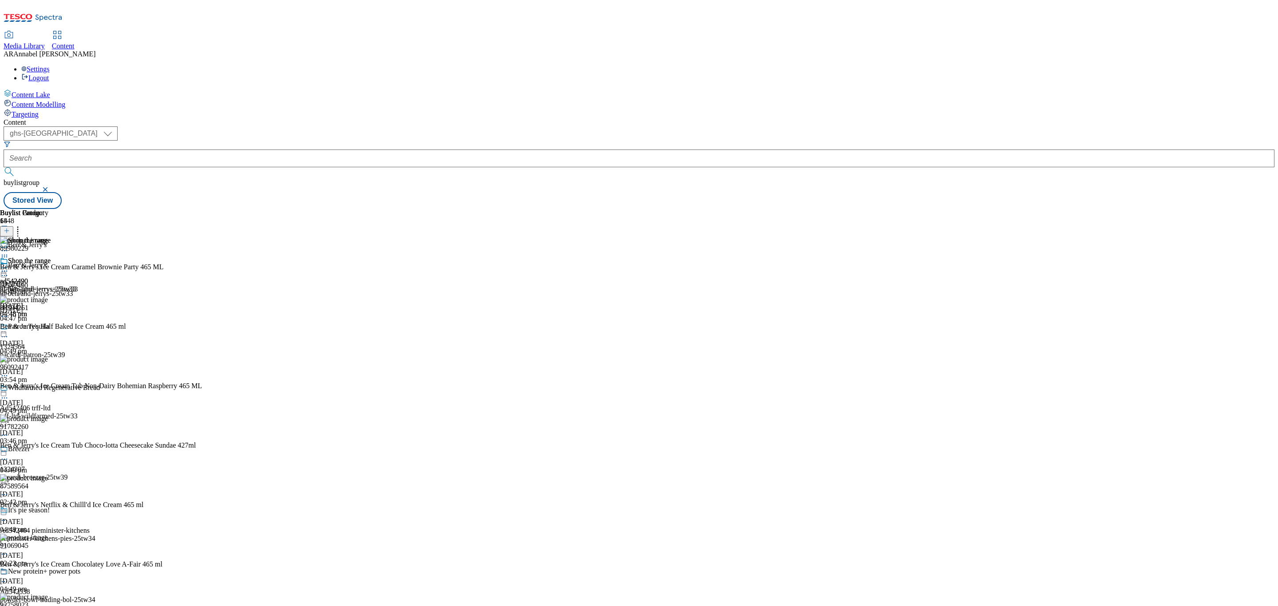
click at [22, 225] on icon at bounding box center [17, 229] width 9 height 9
click at [9, 267] on icon at bounding box center [4, 271] width 9 height 9
click at [48, 327] on span "Preview" at bounding box center [38, 330] width 21 height 7
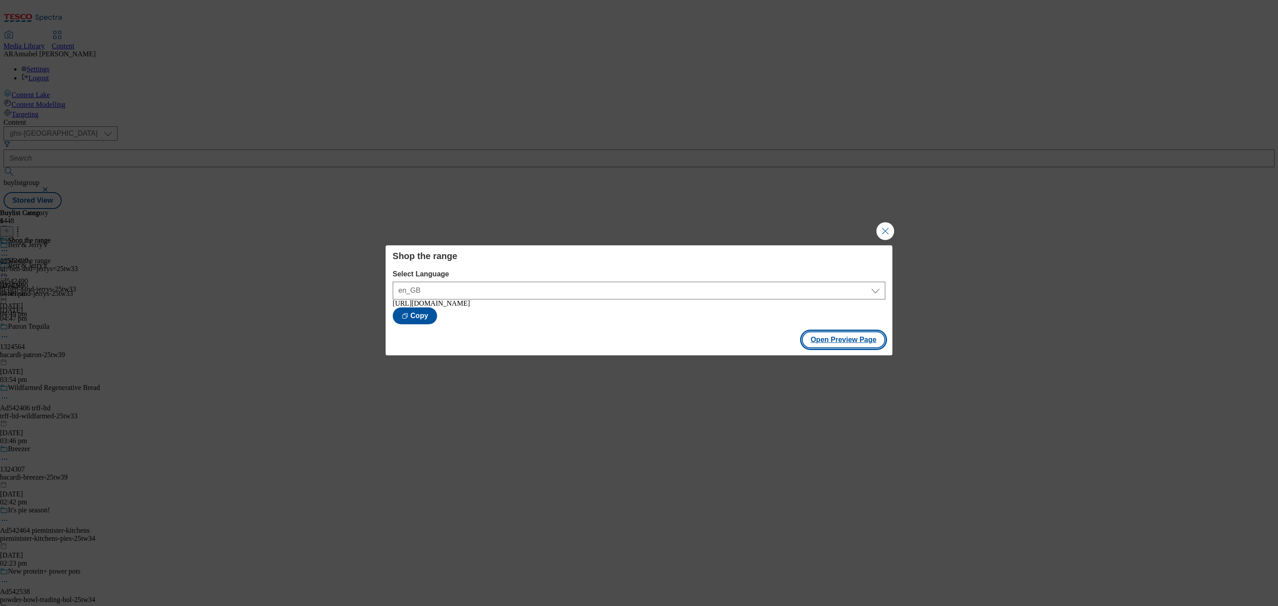
click at [863, 346] on button "Open Preview Page" at bounding box center [844, 339] width 84 height 17
click at [883, 227] on button "Close Modal" at bounding box center [885, 231] width 18 height 18
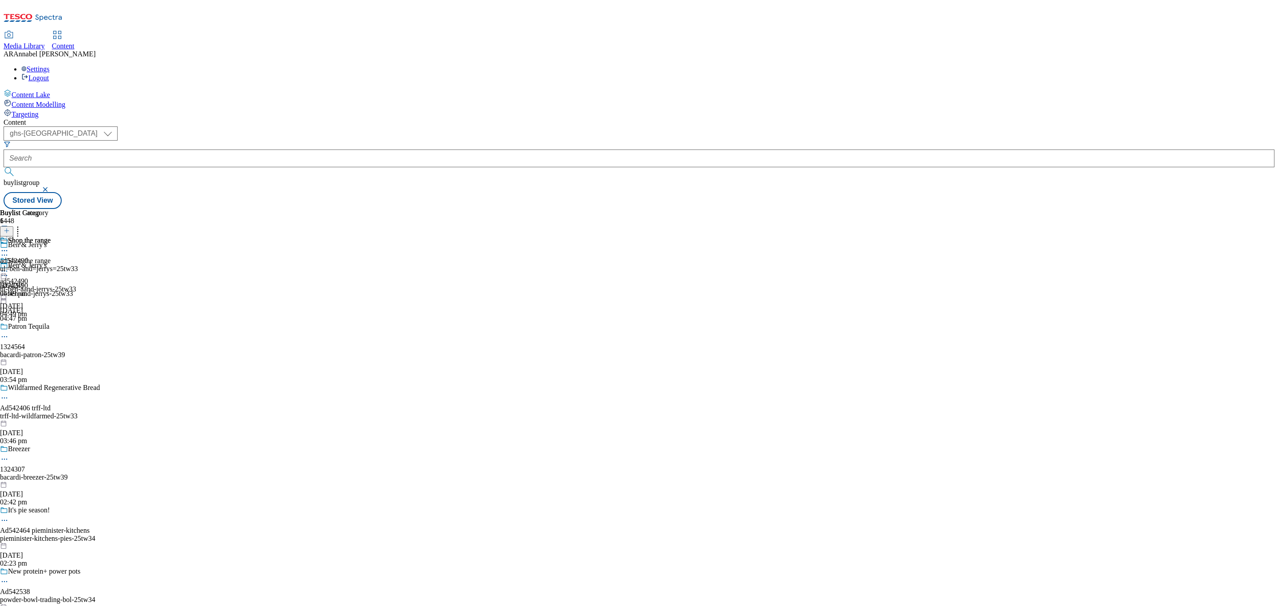
click at [13, 231] on button at bounding box center [6, 236] width 13 height 10
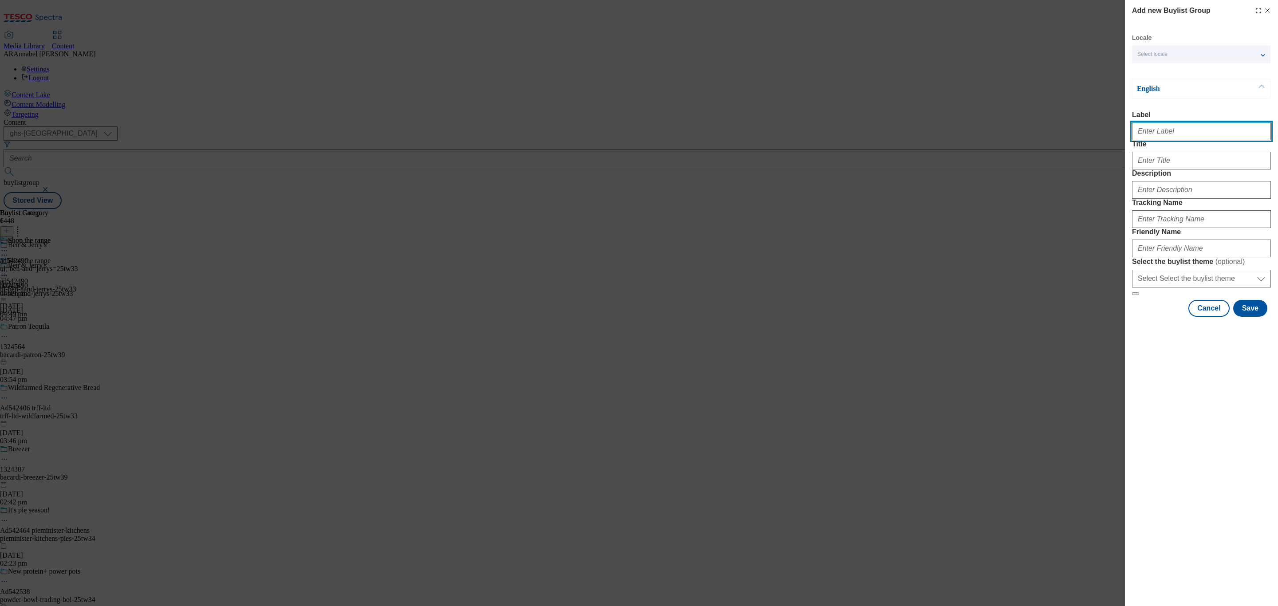
click at [1180, 133] on input "Label" at bounding box center [1201, 131] width 139 height 18
paste input "542491"
type input "ad542491"
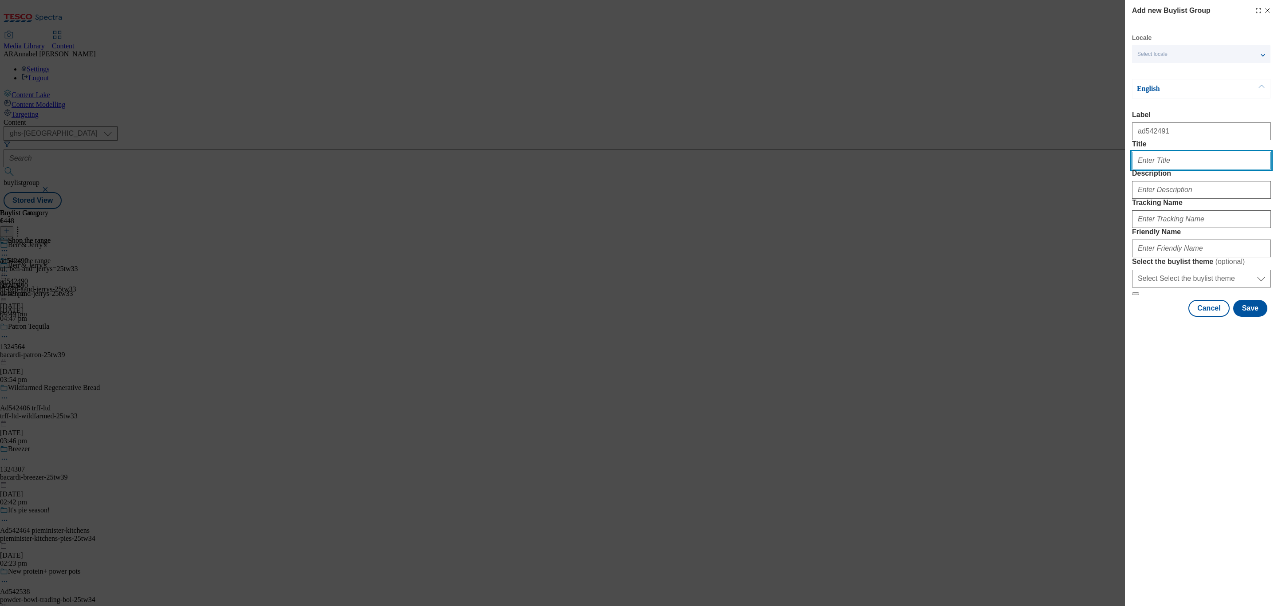
click at [1164, 169] on input "Title" at bounding box center [1201, 161] width 139 height 18
type input "Magnum"
click at [1172, 199] on input "Description" at bounding box center [1201, 190] width 139 height 18
type input "UL_Magnum"
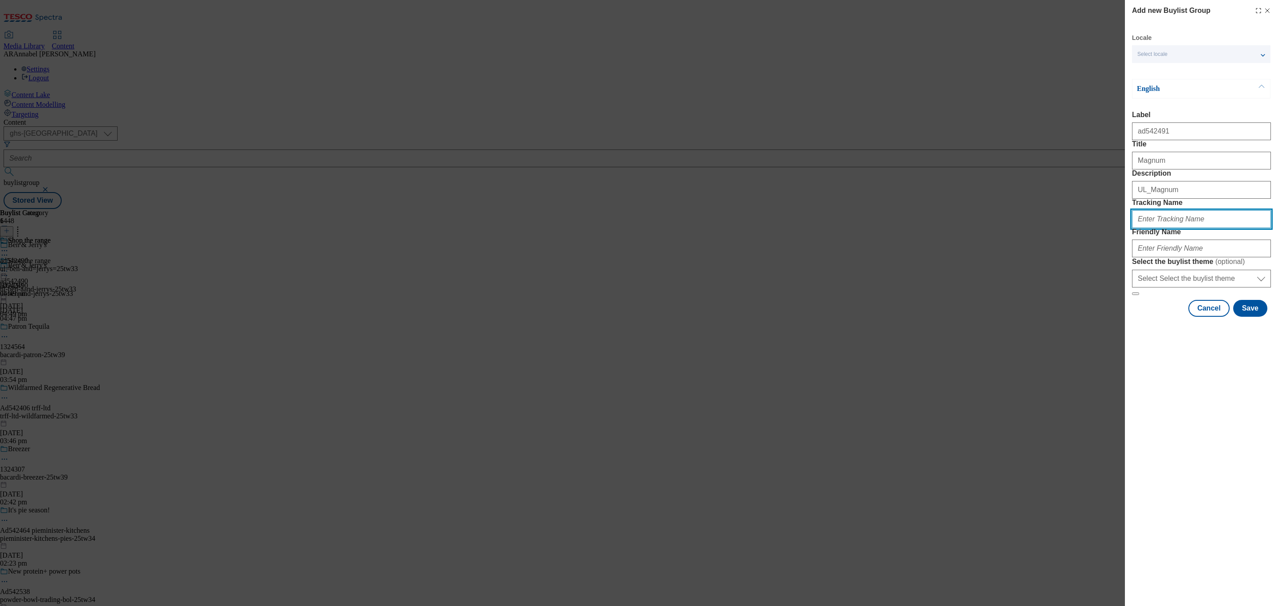
click at [1162, 228] on input "Tracking Name" at bounding box center [1201, 219] width 139 height 18
paste input "542491"
type input "DH_ad542491"
click at [1164, 257] on input "Friendly Name" at bounding box center [1201, 249] width 139 height 18
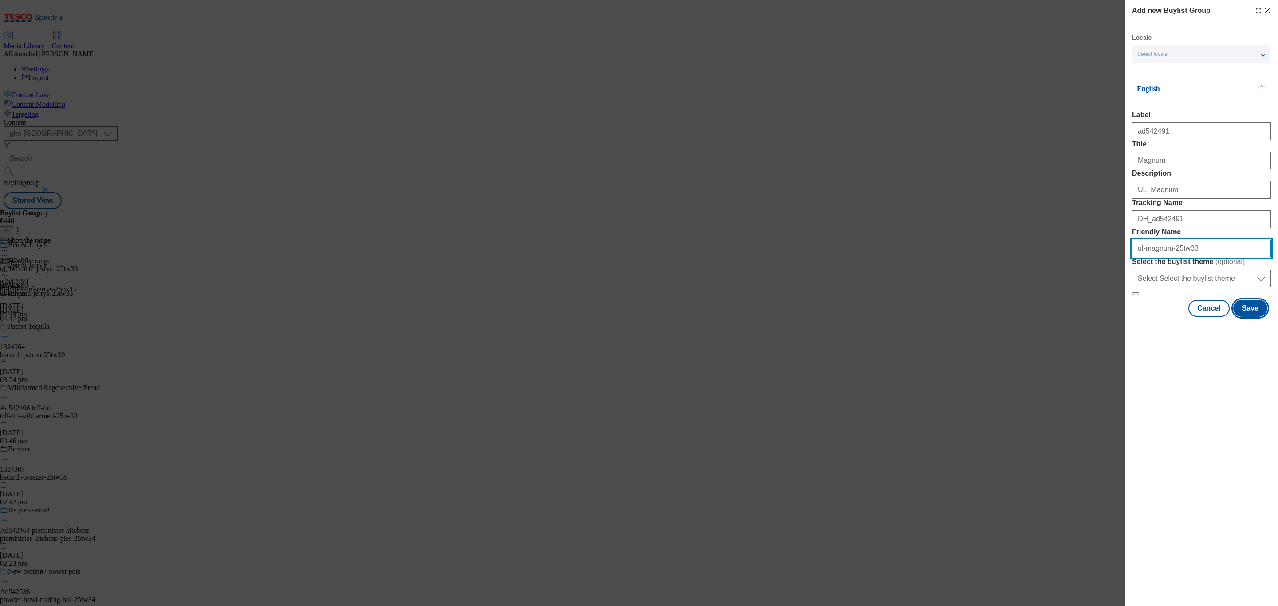
type input "ul-magnum-25tw33"
click at [1258, 317] on button "Save" at bounding box center [1250, 308] width 34 height 17
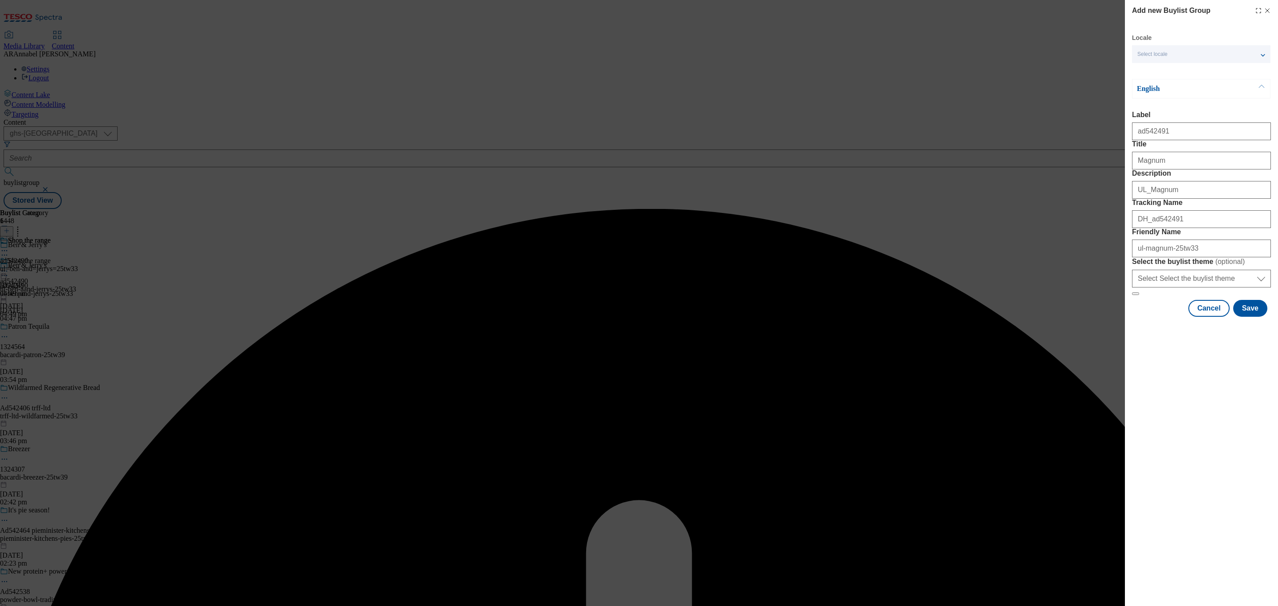
click at [1192, 155] on form "Label ad542491 Title Magnum Description UL_Magnum Tracking Name DH_ad542491 Fri…" at bounding box center [1201, 203] width 139 height 185
click at [1186, 169] on input "Magnum" at bounding box center [1201, 161] width 139 height 18
type input "Magnum"
click at [1254, 317] on button "Save" at bounding box center [1250, 308] width 34 height 17
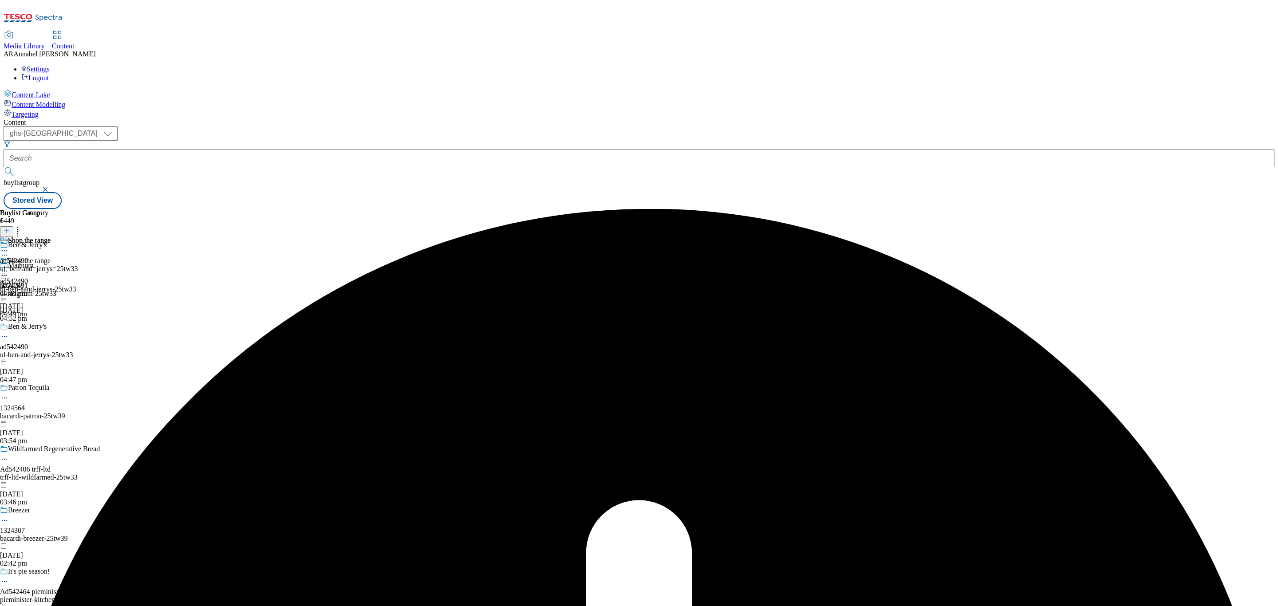
click at [124, 290] on div "ul-magnum-25tw33" at bounding box center [62, 294] width 124 height 8
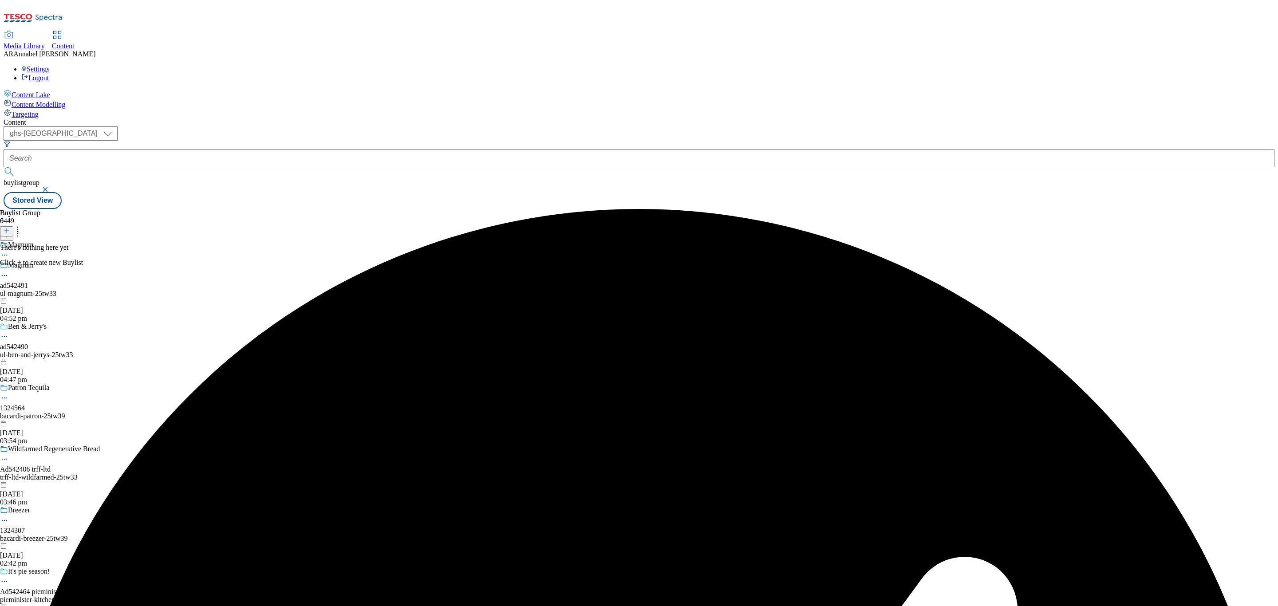
click at [10, 228] on icon at bounding box center [7, 231] width 6 height 6
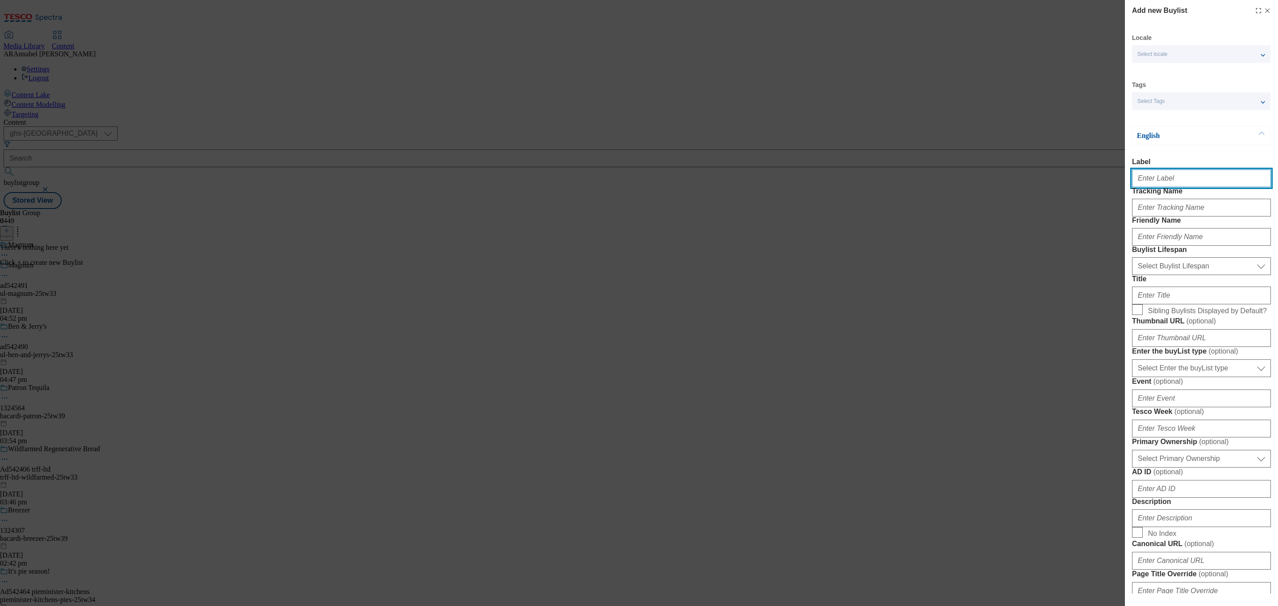
click at [1155, 180] on input "Label" at bounding box center [1201, 178] width 139 height 18
paste input "542491"
type input "ad542491"
click at [1158, 216] on input "Tracking Name" at bounding box center [1201, 208] width 139 height 18
paste input "542491"
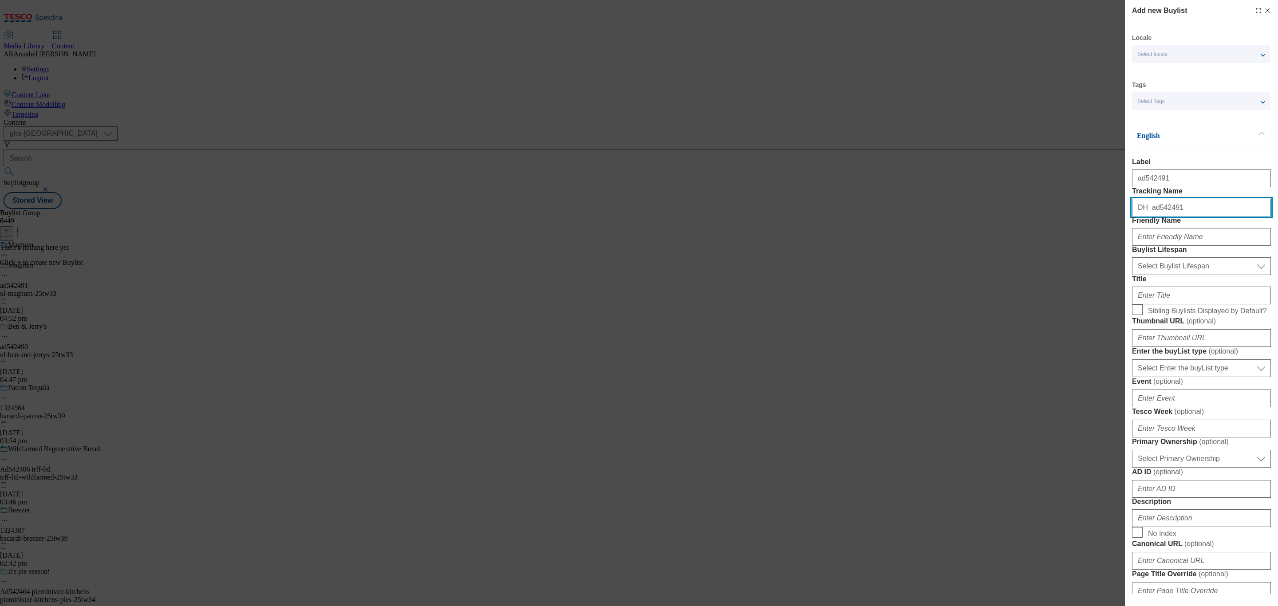
type input "DH_ad542491"
click at [1159, 246] on input "Friendly Name" at bounding box center [1201, 237] width 139 height 18
type input "ul-magnum-25tw33"
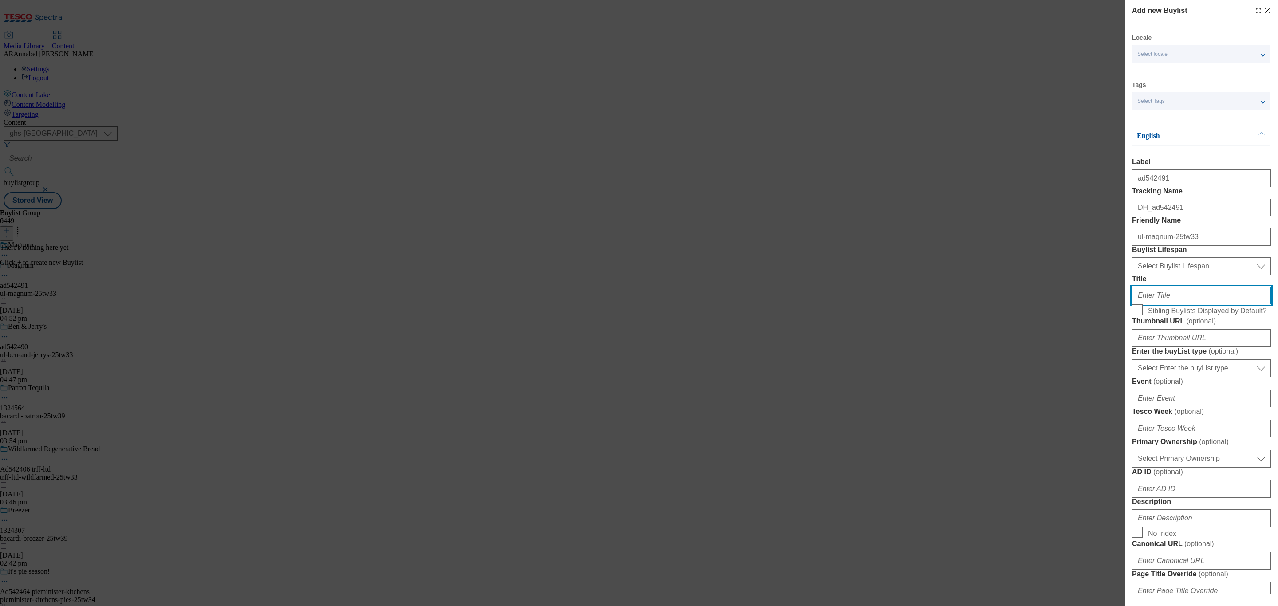
click at [1168, 304] on input "Title" at bounding box center [1201, 296] width 139 height 18
drag, startPoint x: 1220, startPoint y: 315, endPoint x: 1217, endPoint y: 323, distance: 8.7
click at [1220, 275] on select "Select Buylist Lifespan evergreen seasonal tactical" at bounding box center [1201, 266] width 139 height 18
select select "tactical"
click at [1132, 275] on select "Select Buylist Lifespan evergreen seasonal tactical" at bounding box center [1201, 266] width 139 height 18
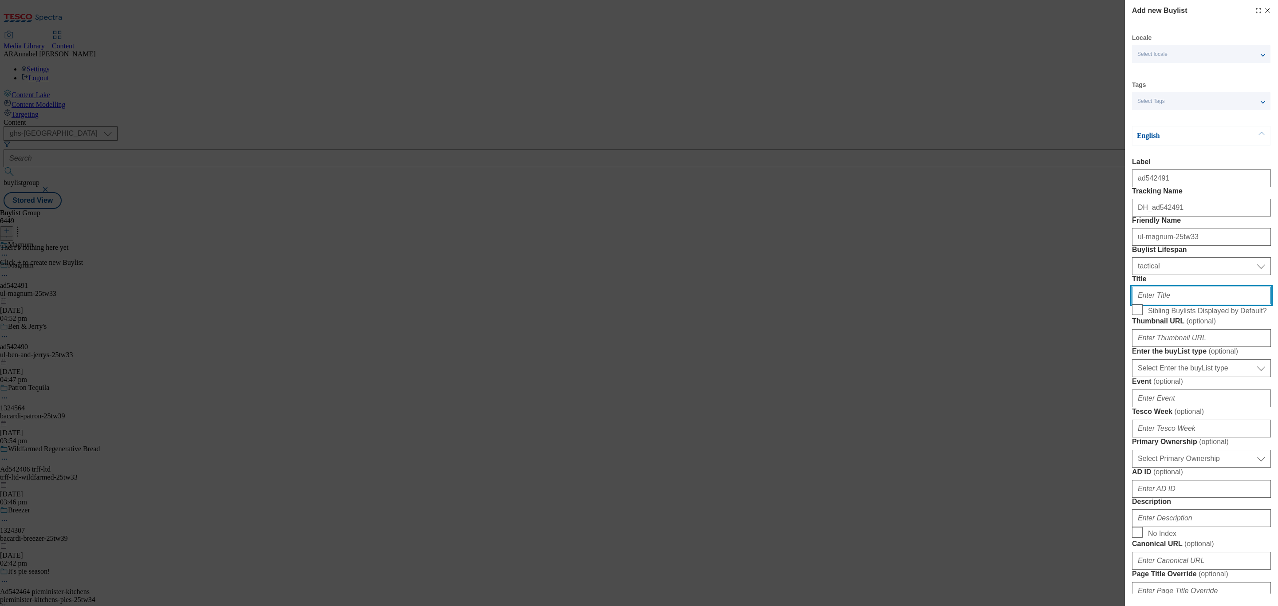
click at [1162, 304] on input "Title" at bounding box center [1201, 296] width 139 height 18
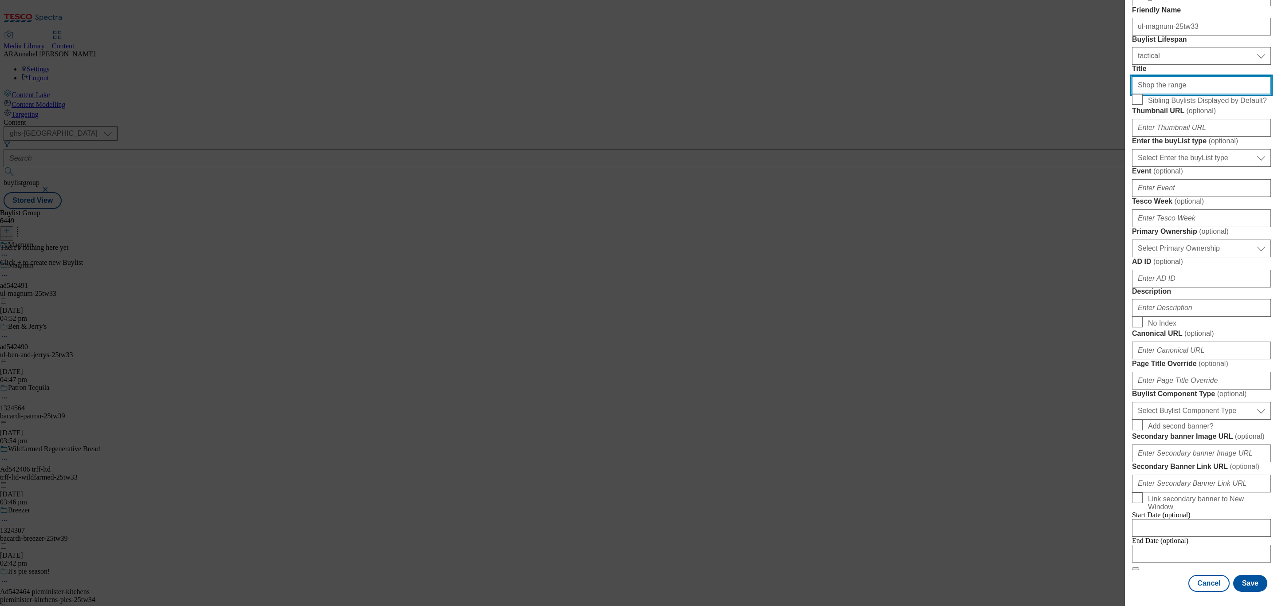
scroll to position [333, 0]
type input "Shop the range"
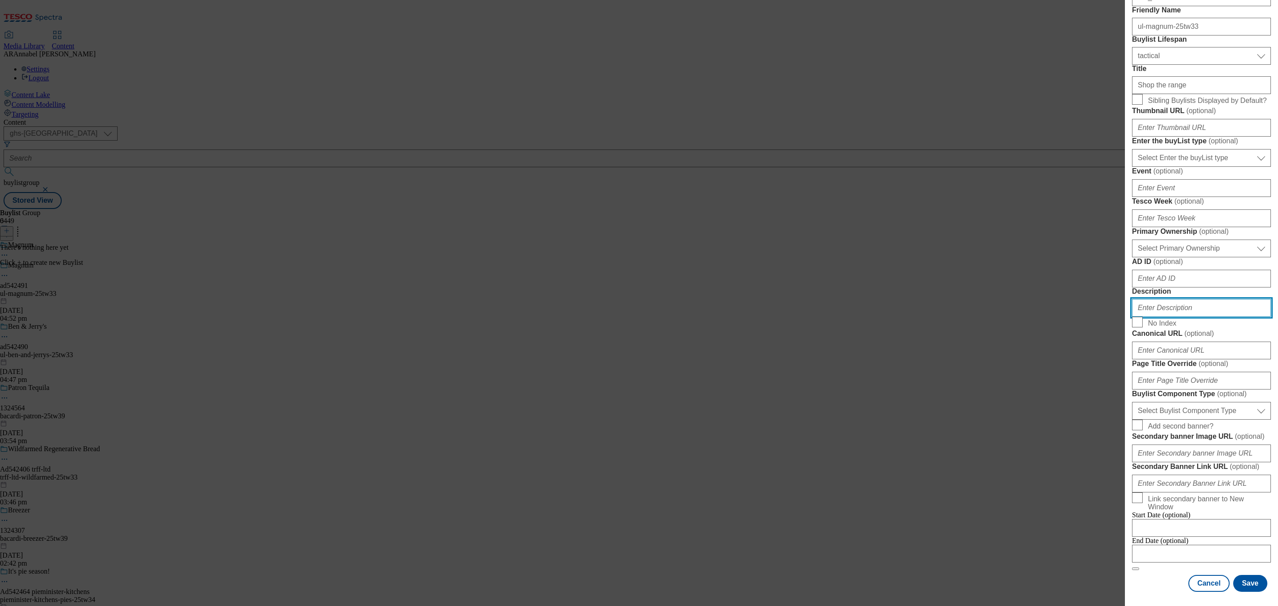
click at [1159, 317] on input "Description" at bounding box center [1201, 308] width 139 height 18
type input "UL_Mganum"
click at [1241, 575] on button "Save" at bounding box center [1250, 583] width 34 height 17
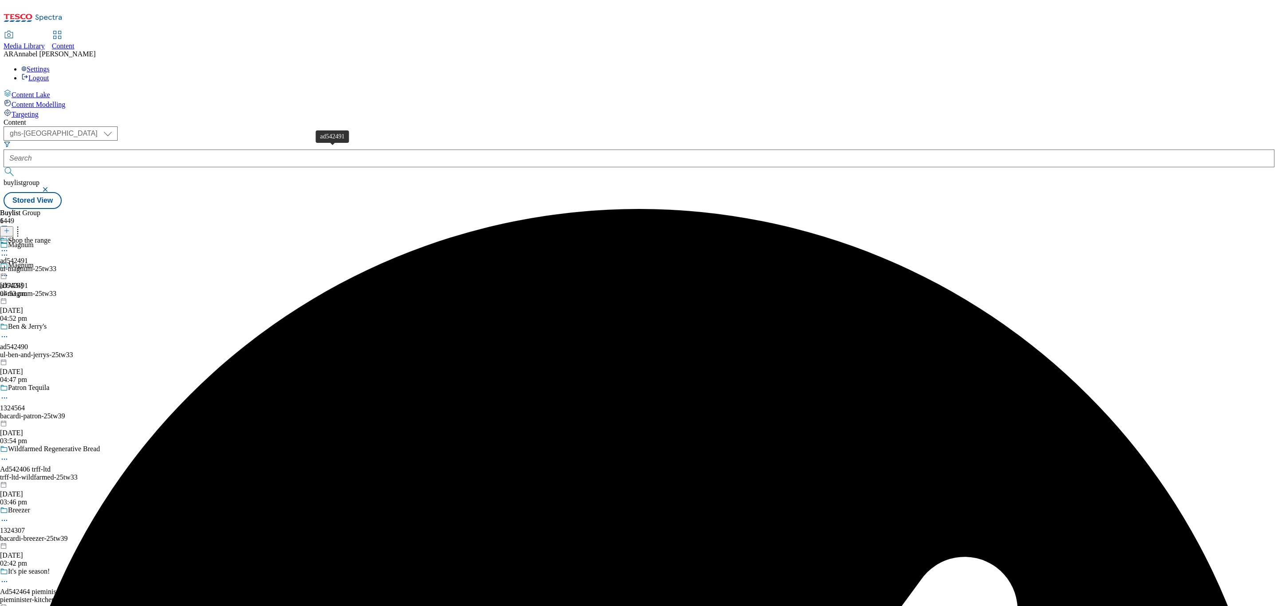
click at [28, 257] on span "ad542491" at bounding box center [14, 261] width 28 height 8
click at [10, 228] on icon at bounding box center [7, 231] width 6 height 6
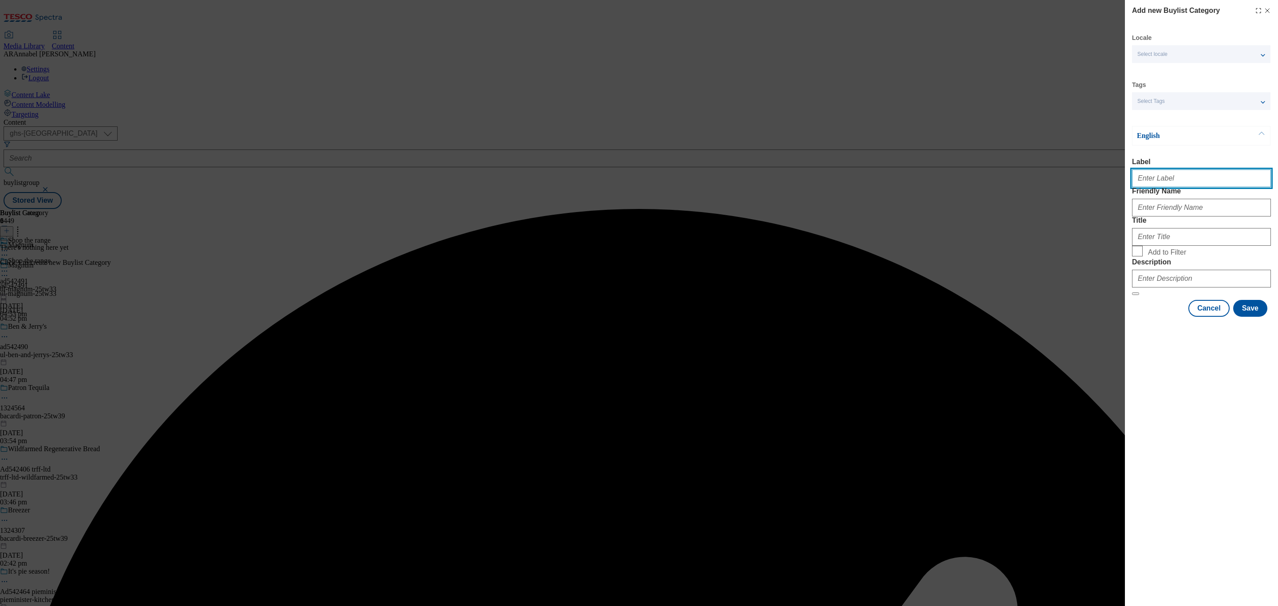
click at [1147, 185] on input "Label" at bounding box center [1201, 178] width 139 height 18
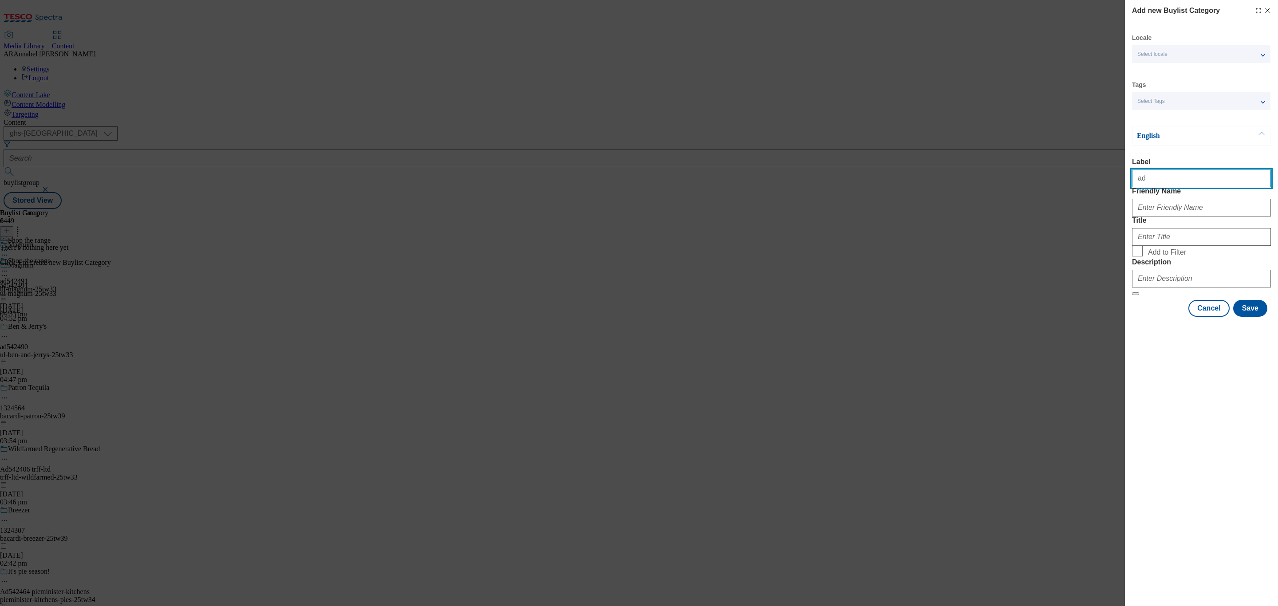
paste input "542491"
type input "ad542491"
click at [1176, 216] on input "Friendly Name" at bounding box center [1201, 208] width 139 height 18
type input "ul-magnum-25tw33"
click at [1194, 246] on input "Title" at bounding box center [1201, 237] width 139 height 18
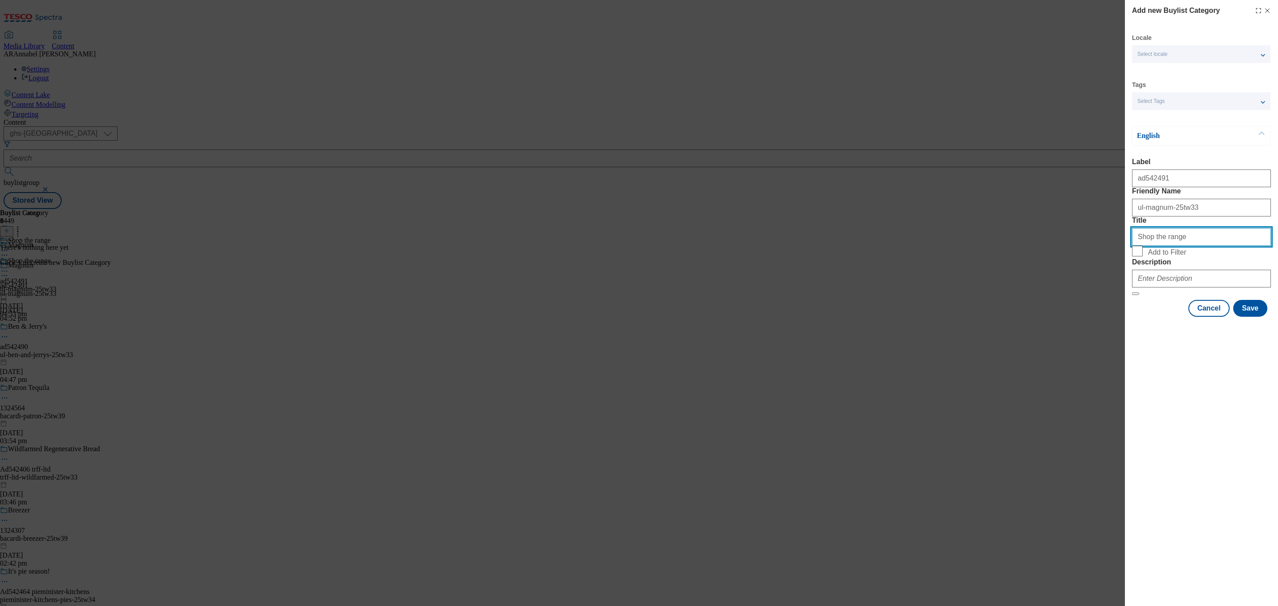
type input "Shop the range"
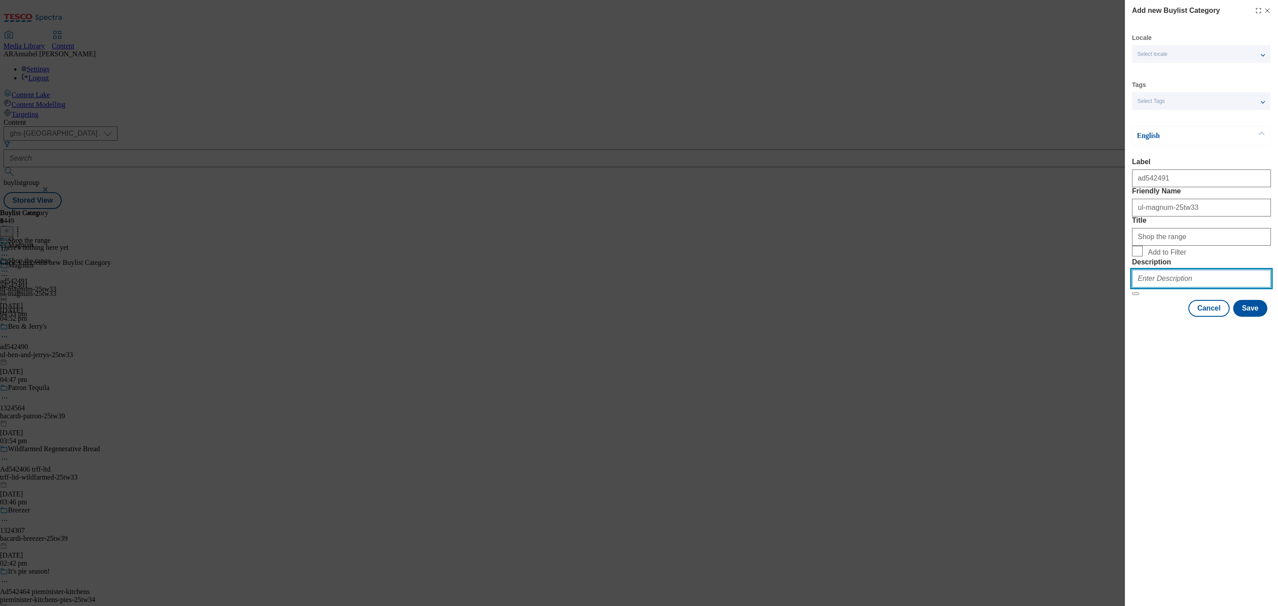
click at [1184, 287] on input "Description" at bounding box center [1201, 279] width 139 height 18
type input "UL_Magnum"
click at [1255, 317] on button "Save" at bounding box center [1250, 308] width 34 height 17
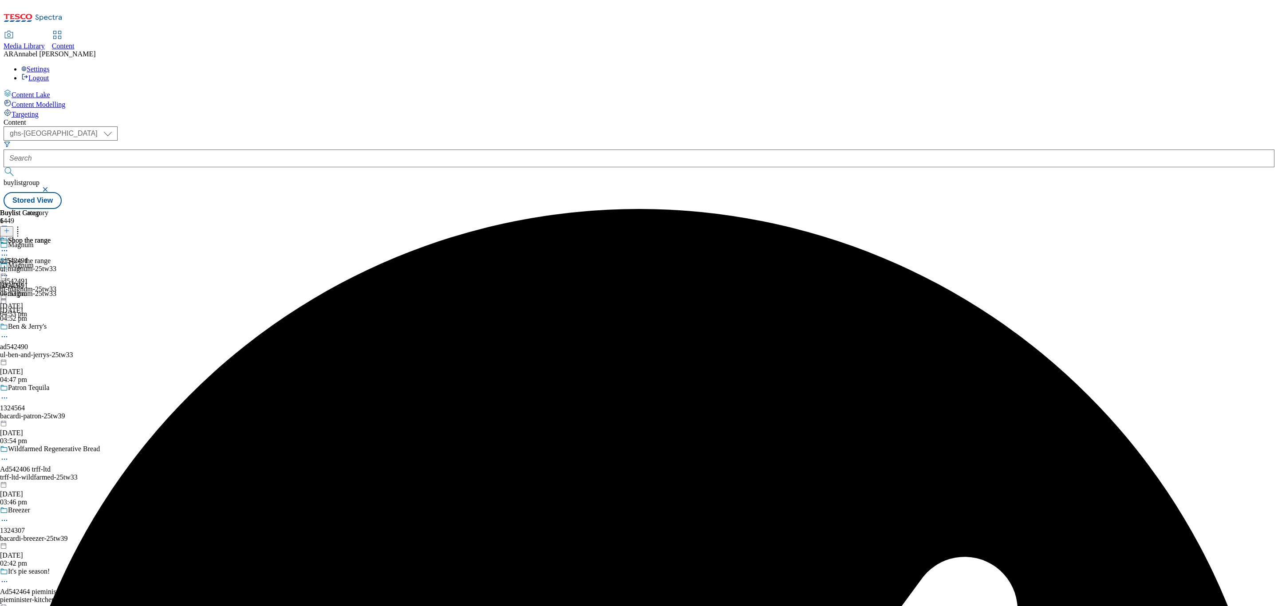
click at [56, 236] on div "Shop the range ad542491 ul-magnum-25tw33 [DATE] 04:53 pm" at bounding box center [28, 266] width 56 height 61
click at [10, 228] on icon at bounding box center [7, 231] width 6 height 6
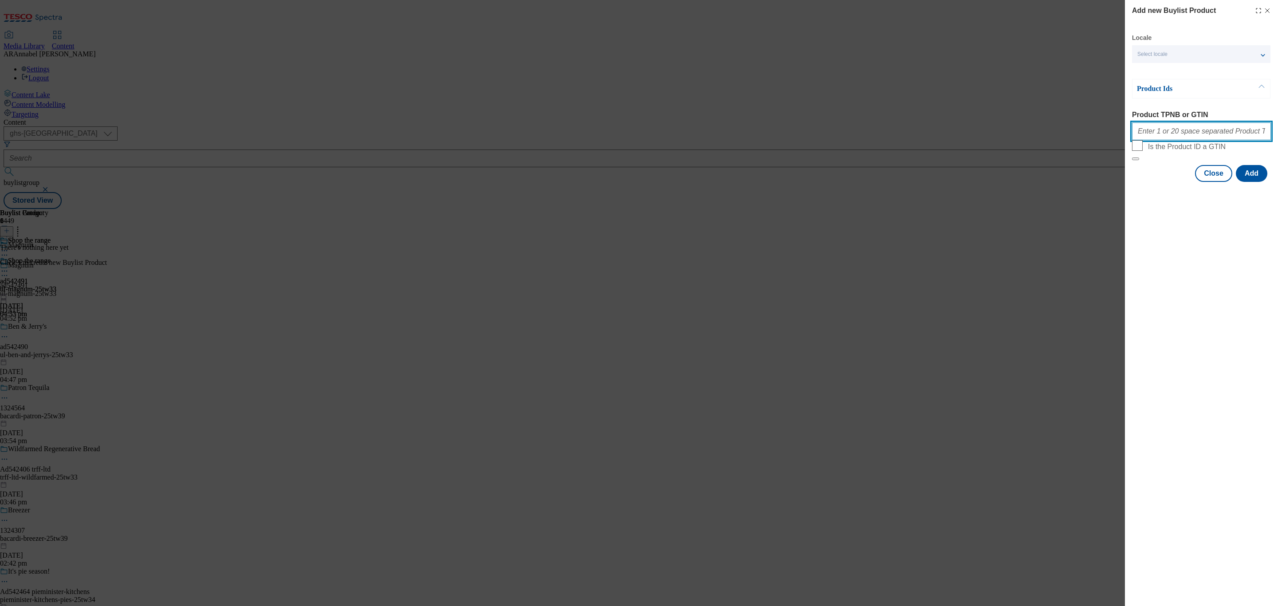
click at [1188, 131] on input "Product TPNB or GTIN" at bounding box center [1201, 131] width 139 height 18
paste input ""91782847 92533600 92973460 92983320 96101495 96100191 82704667 90859696 916383…"
type input "91782847 92533600 92973460 92983320 96101495 96100191 82704667 90859696 9163835…"
click at [1251, 182] on button "Add" at bounding box center [1250, 173] width 31 height 17
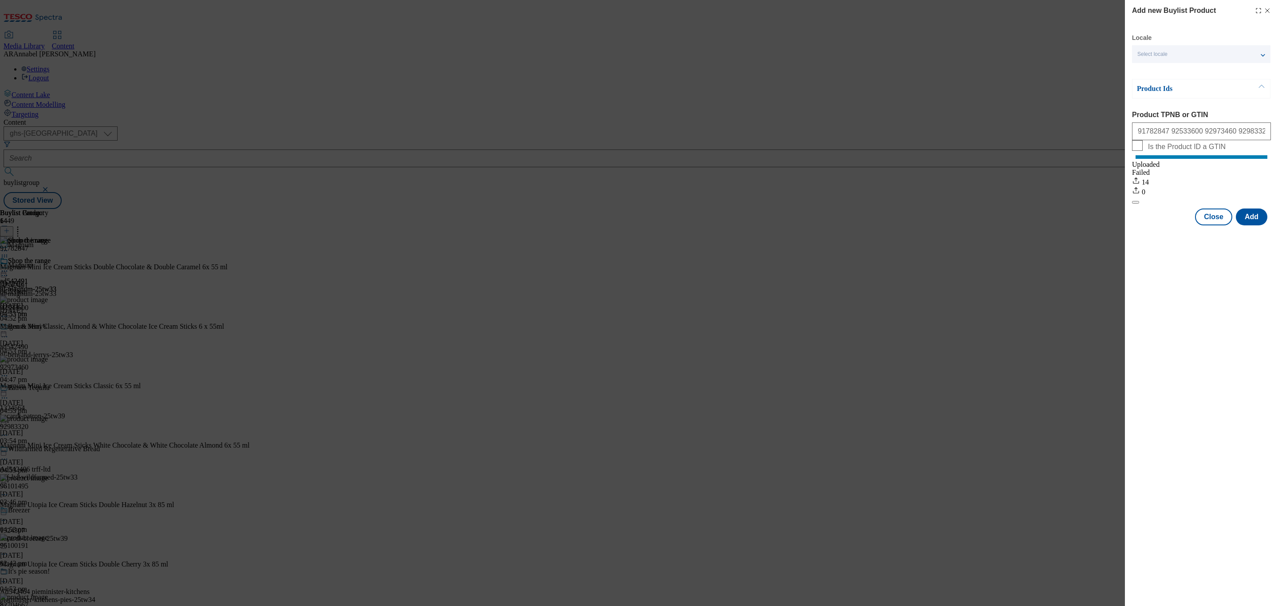
click at [1266, 10] on icon "Modal" at bounding box center [1266, 10] width 7 height 7
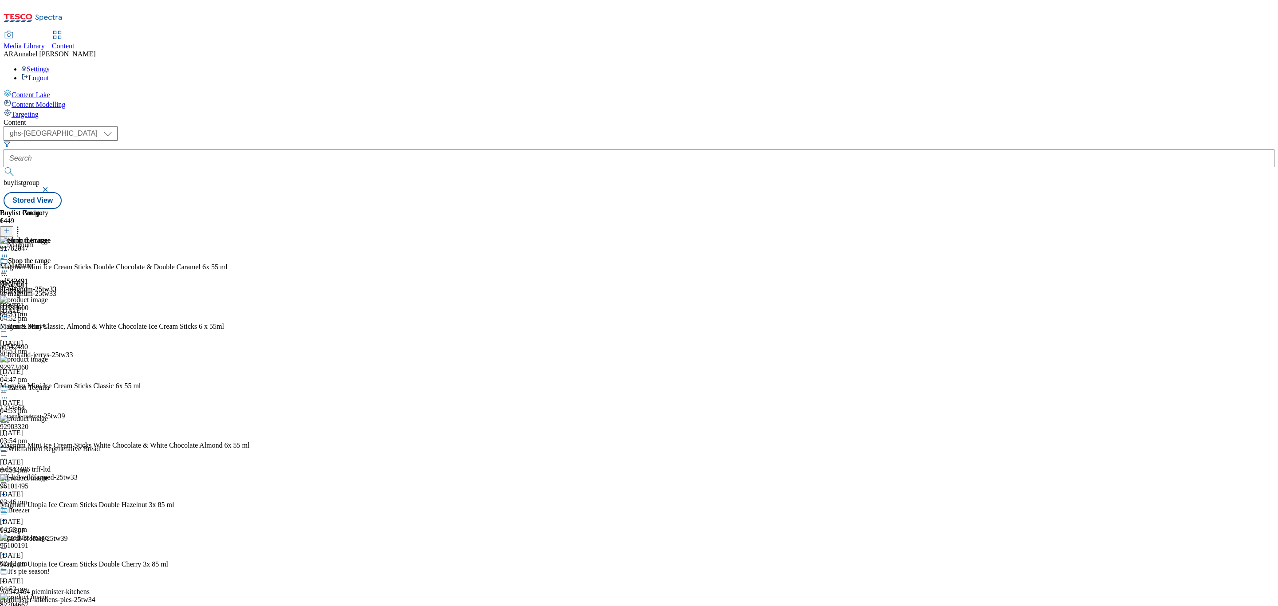
click at [5, 271] on circle at bounding box center [4, 271] width 1 height 1
click at [48, 327] on span "Preview" at bounding box center [38, 330] width 21 height 7
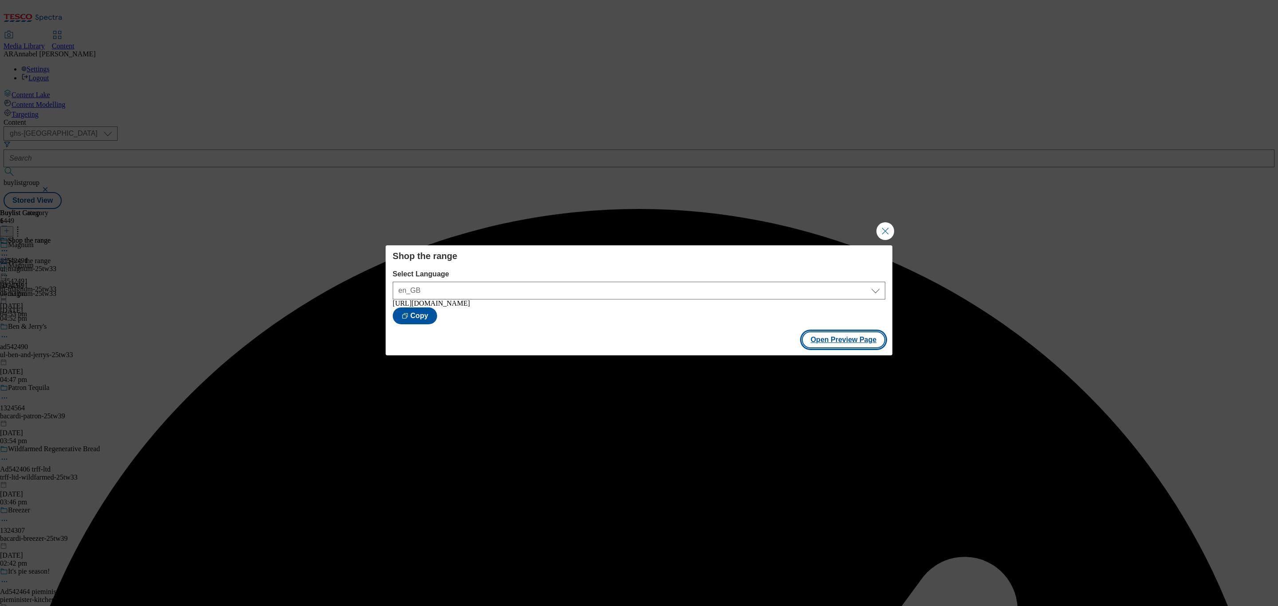
click at [834, 342] on button "Open Preview Page" at bounding box center [844, 339] width 84 height 17
click at [876, 228] on button "Close Modal" at bounding box center [885, 231] width 18 height 18
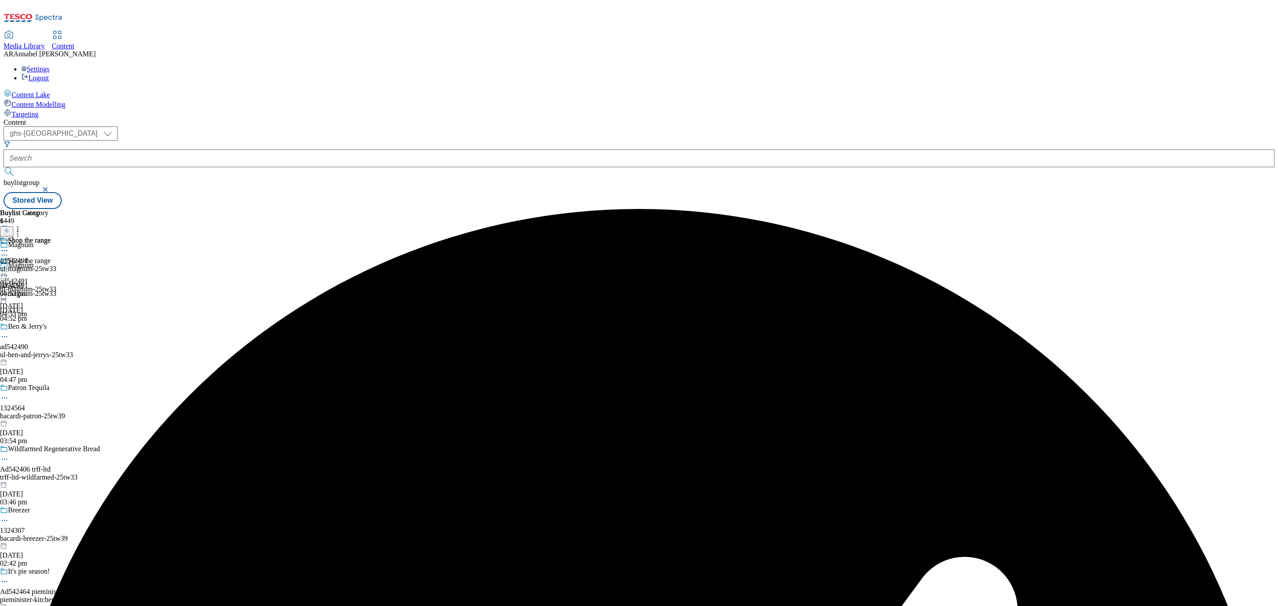
click at [8, 271] on circle at bounding box center [6, 271] width 1 height 1
click at [47, 358] on span "Publish" at bounding box center [38, 361] width 20 height 7
click at [124, 322] on div "Ben & Jerry's ad542490 ul-ben-and-jerrys-25tw33 [DATE] 04:47 pm" at bounding box center [62, 352] width 124 height 61
click at [9, 246] on icon at bounding box center [4, 250] width 9 height 9
click at [47, 338] on span "Publish" at bounding box center [38, 341] width 20 height 7
